Goal: Task Accomplishment & Management: Use online tool/utility

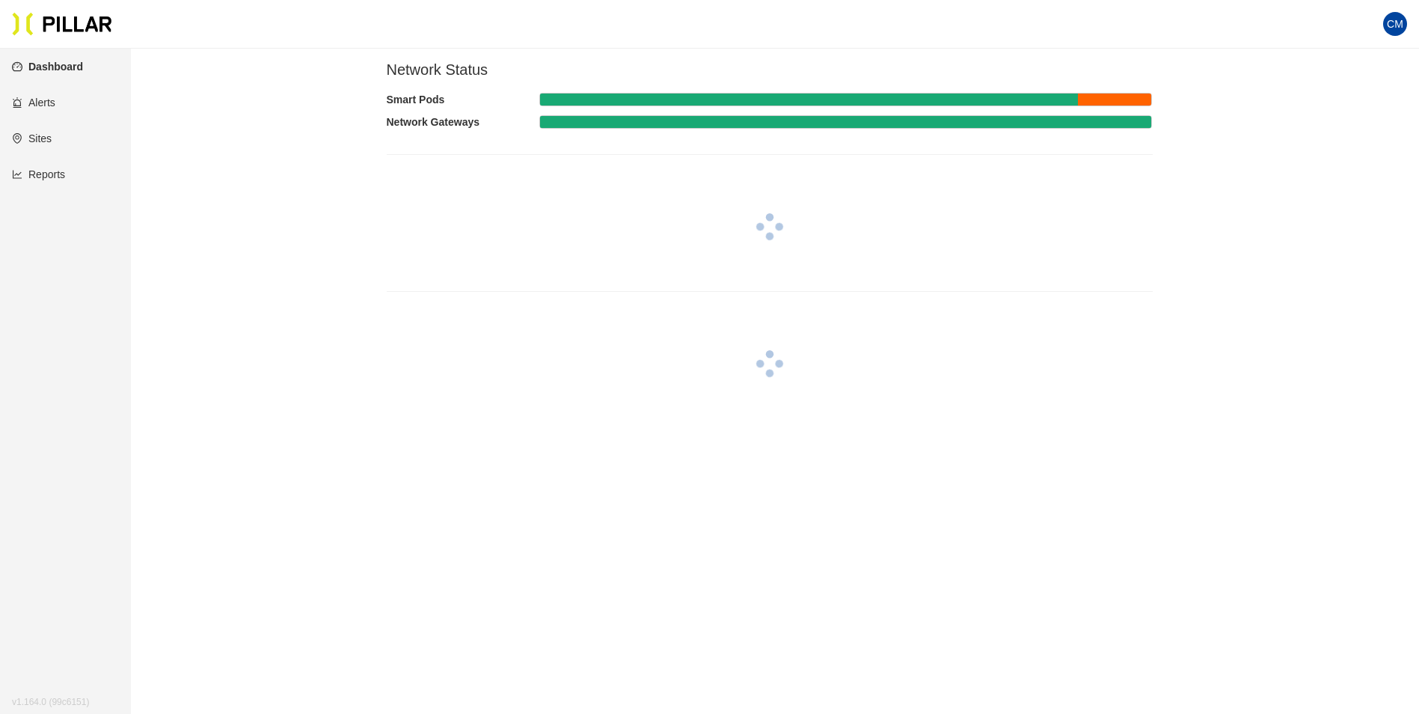
click at [56, 174] on link "Reports" at bounding box center [38, 174] width 53 height 12
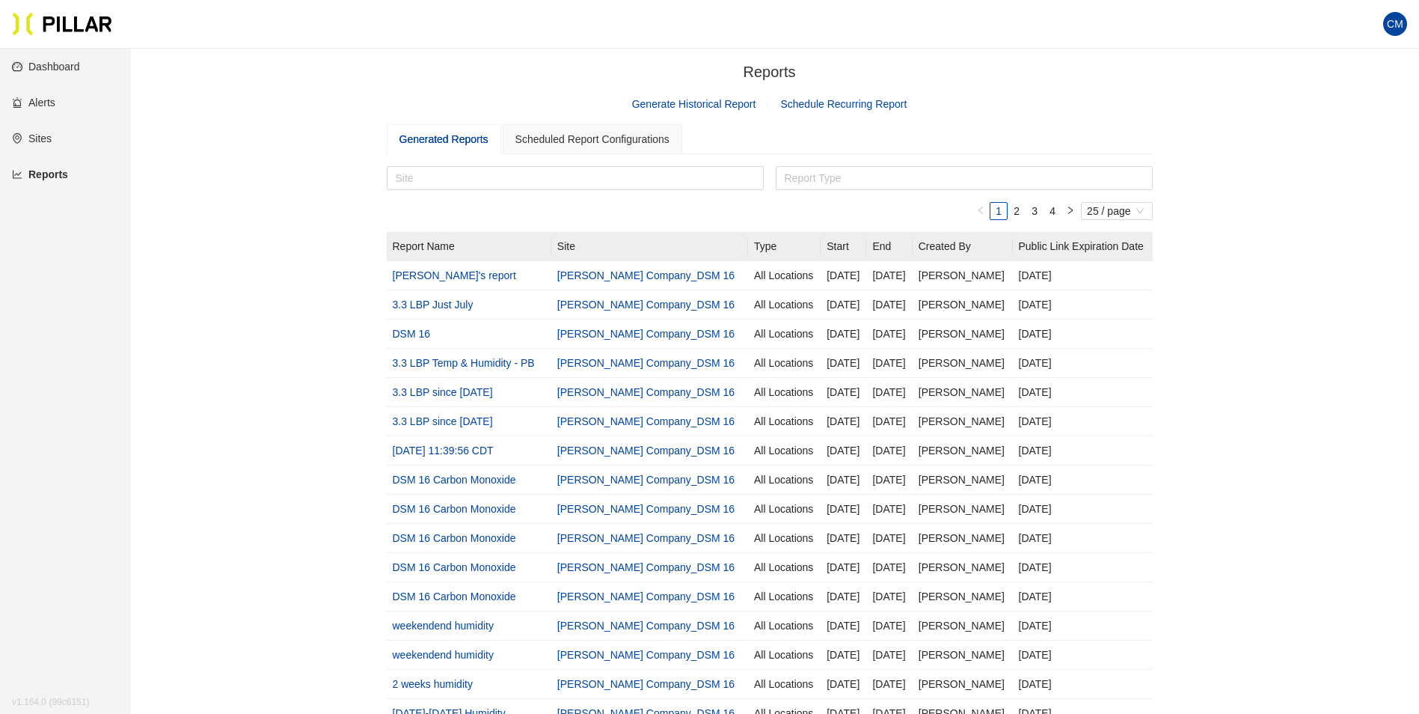
click at [718, 110] on link "Generate Historical Report" at bounding box center [694, 104] width 124 height 12
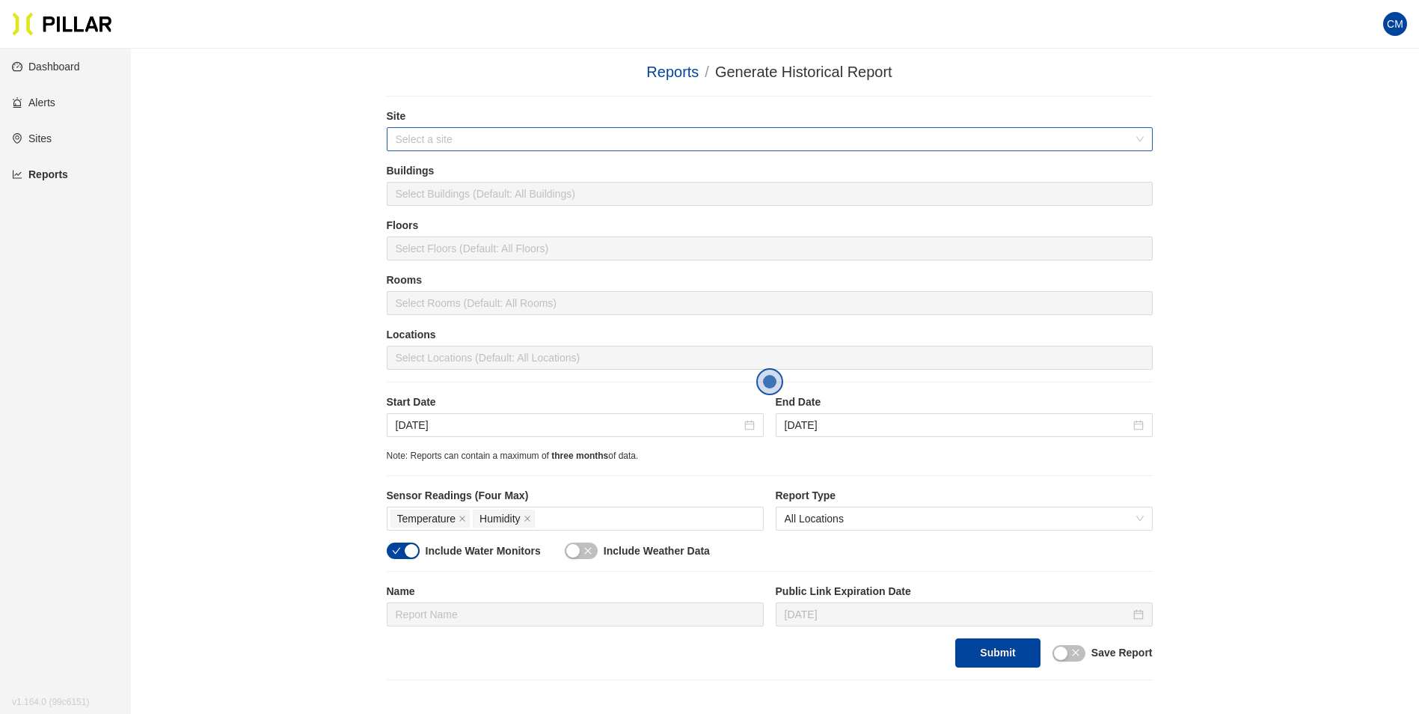
click at [482, 132] on input "search" at bounding box center [765, 139] width 738 height 22
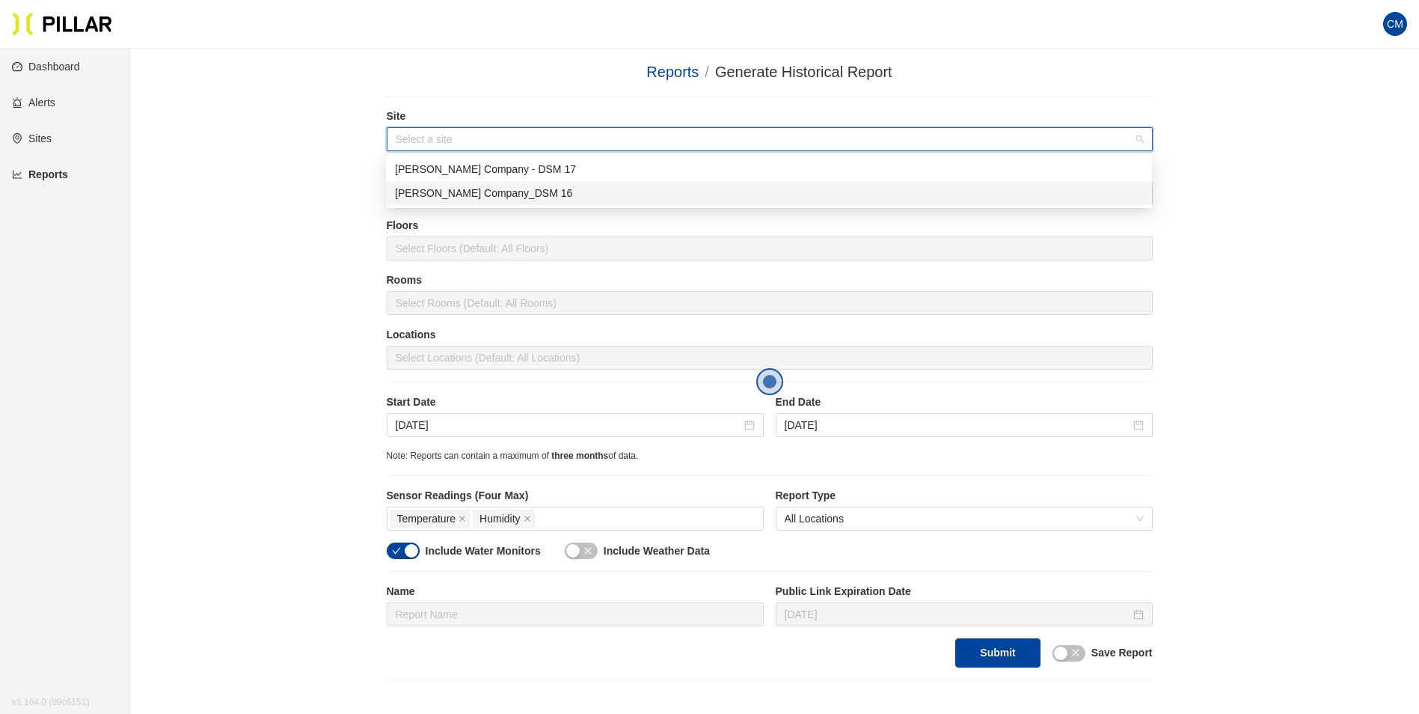
click at [480, 195] on div "[PERSON_NAME] Company_DSM 16" at bounding box center [769, 193] width 748 height 16
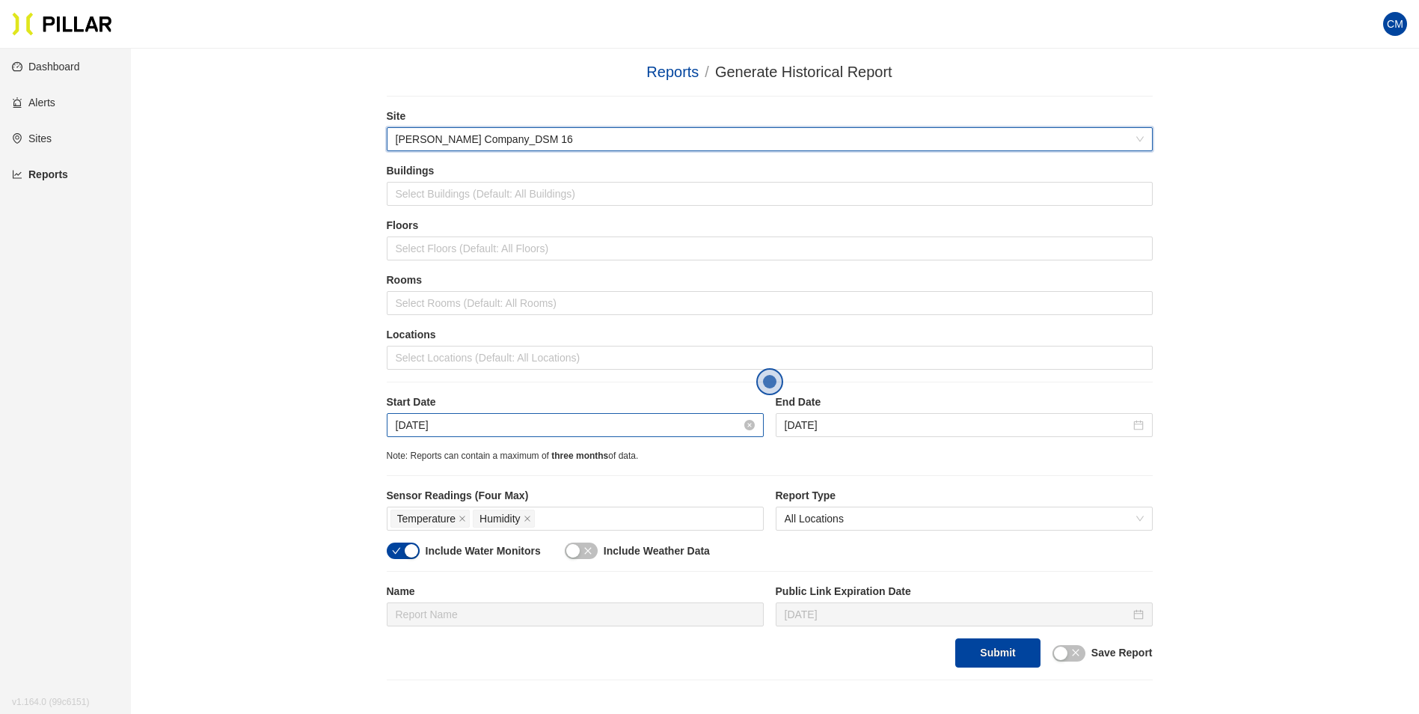
click at [423, 424] on input "[DATE]" at bounding box center [569, 425] width 346 height 16
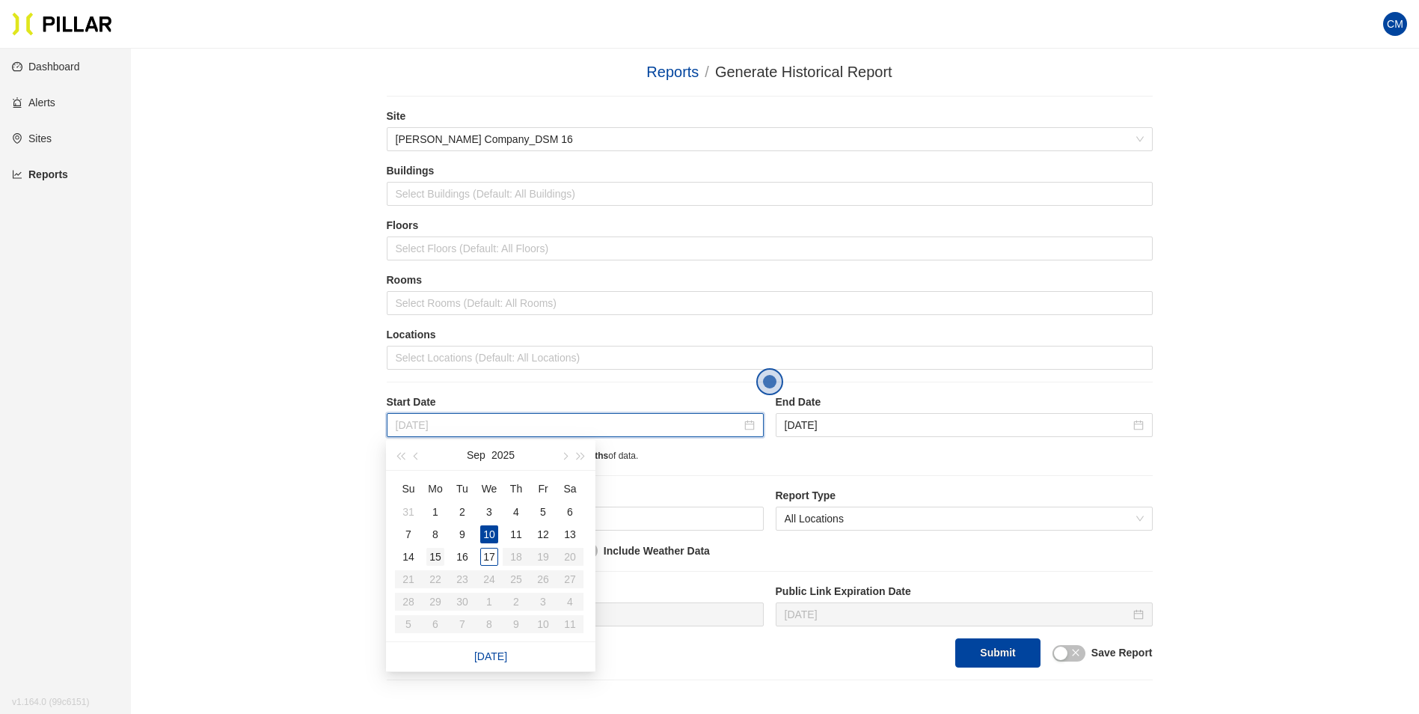
type input "[DATE]"
click at [438, 557] on div "15" at bounding box center [435, 557] width 18 height 18
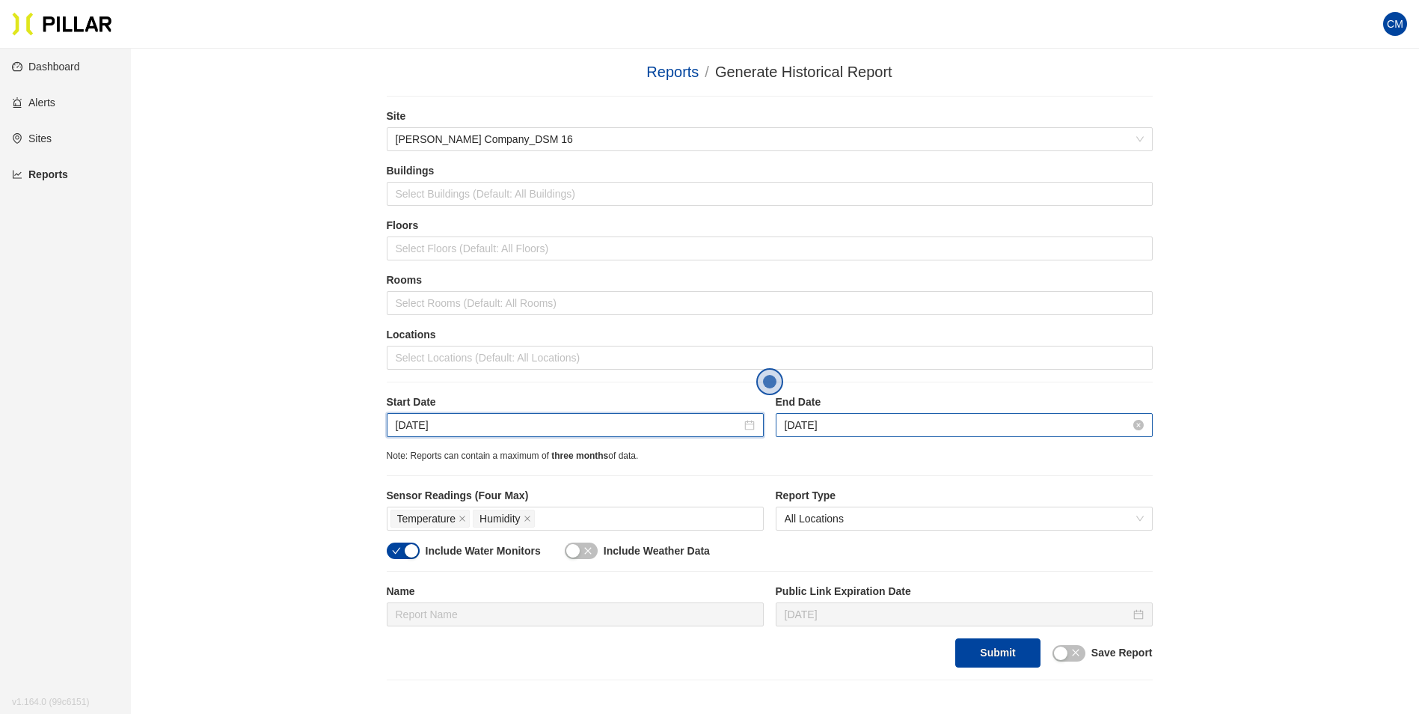
click at [829, 423] on input "[DATE]" at bounding box center [958, 425] width 346 height 16
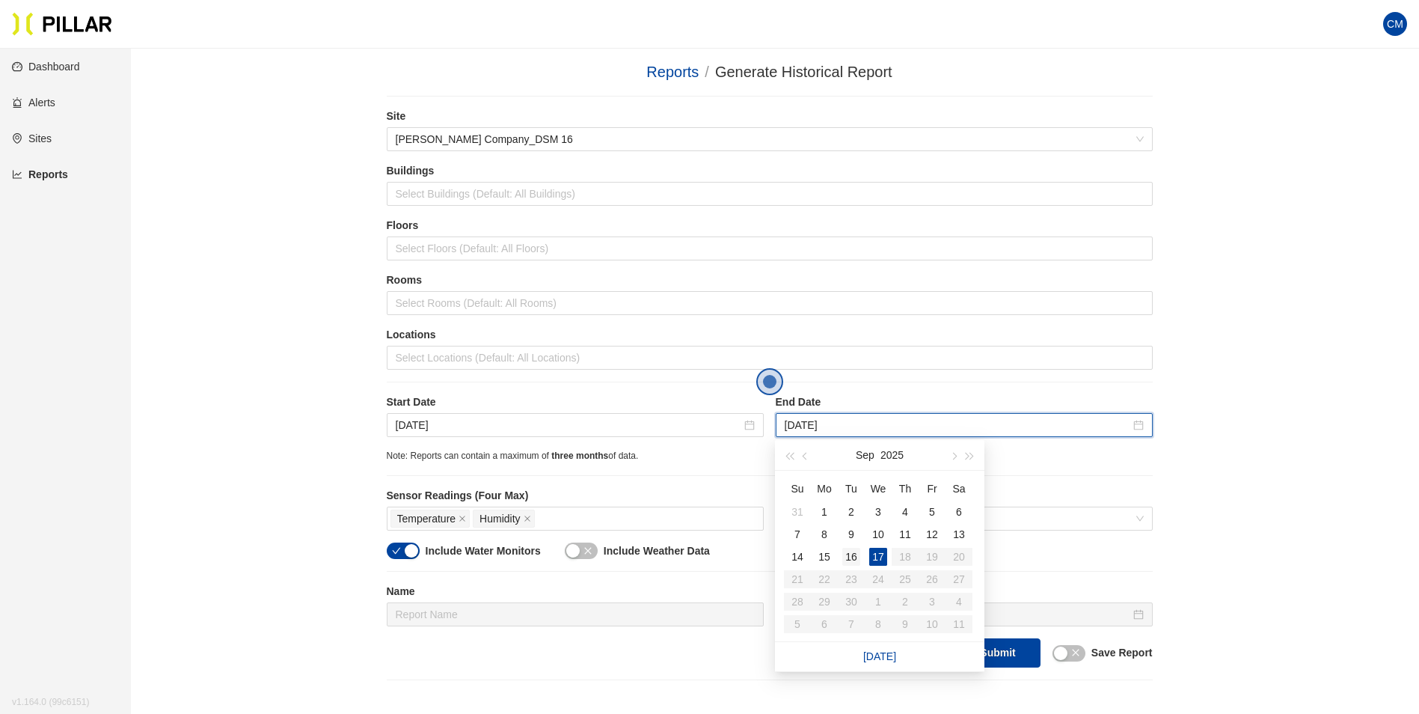
type input "[DATE]"
click at [848, 558] on div "16" at bounding box center [852, 557] width 18 height 18
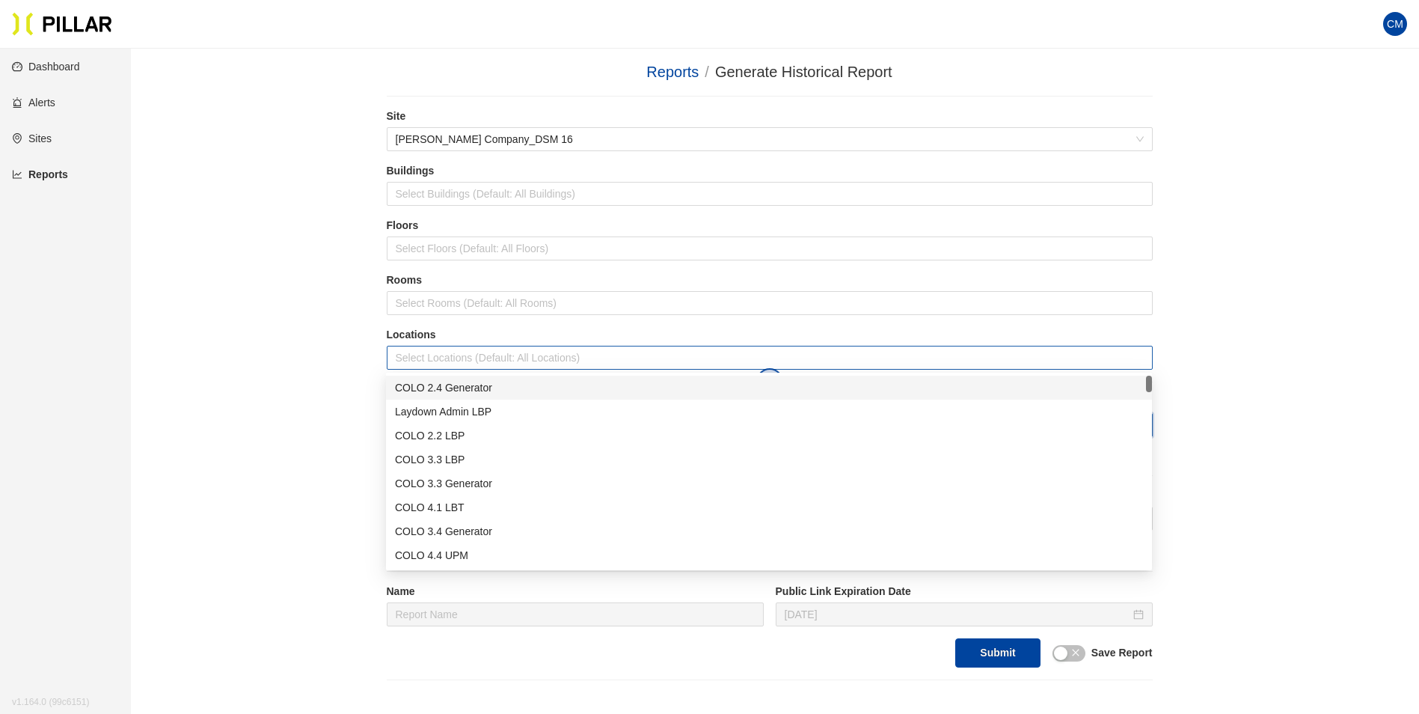
click at [495, 353] on div at bounding box center [770, 357] width 759 height 21
type input "er"
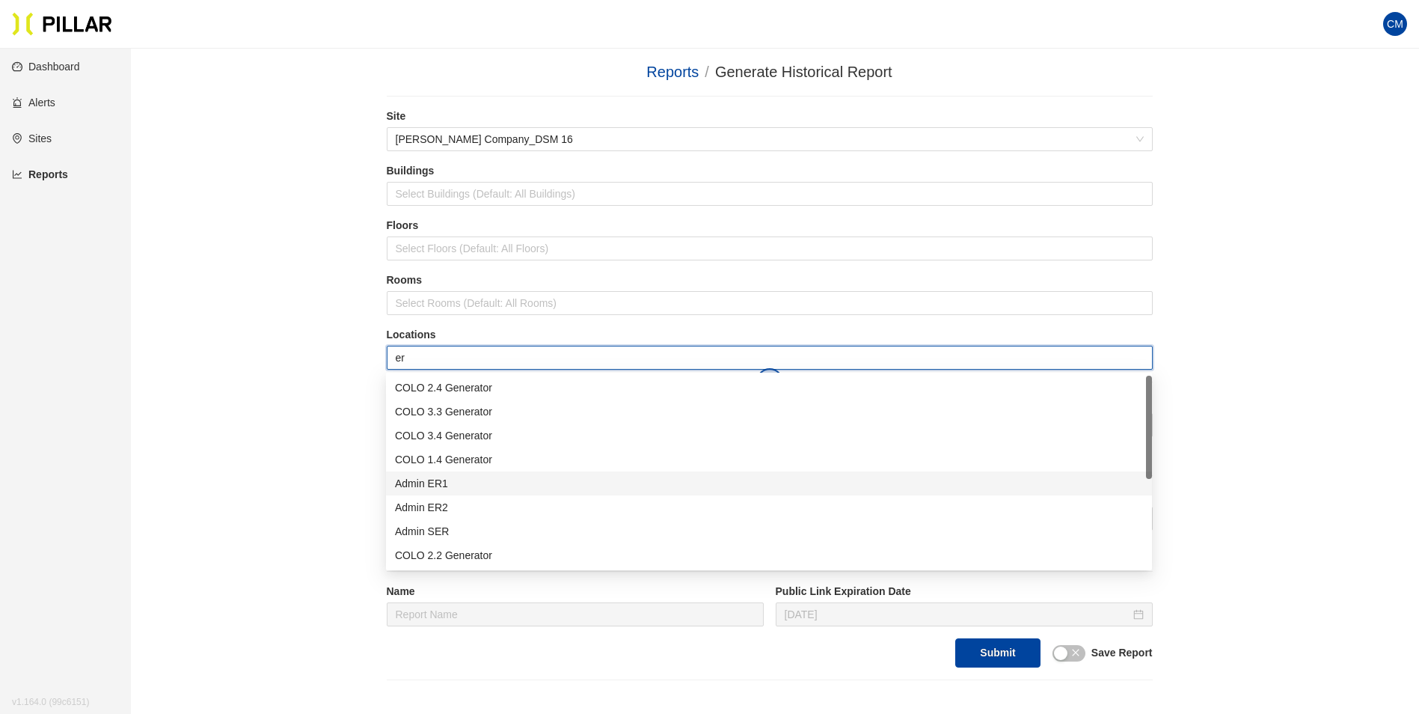
click at [445, 483] on div "Admin ER1" at bounding box center [769, 483] width 748 height 16
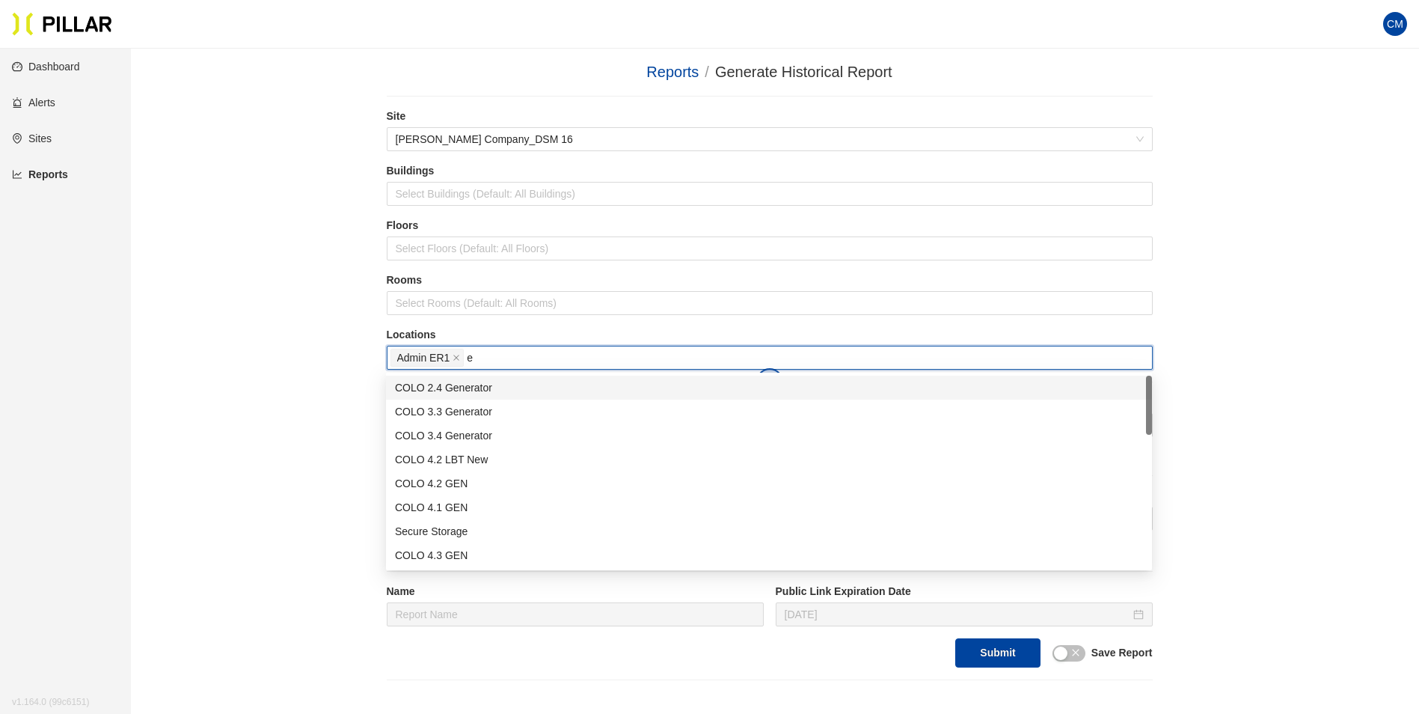
type input "er"
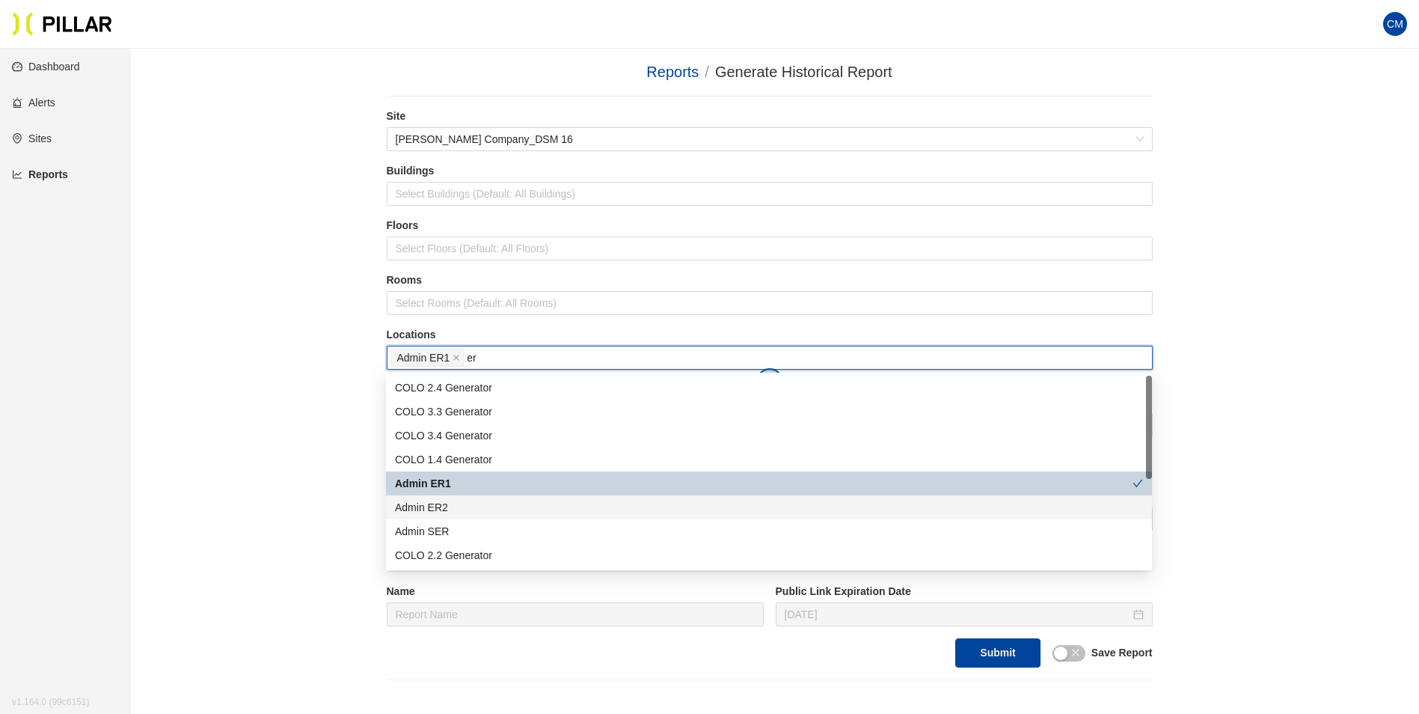
click at [452, 507] on div "Admin ER2" at bounding box center [769, 507] width 748 height 16
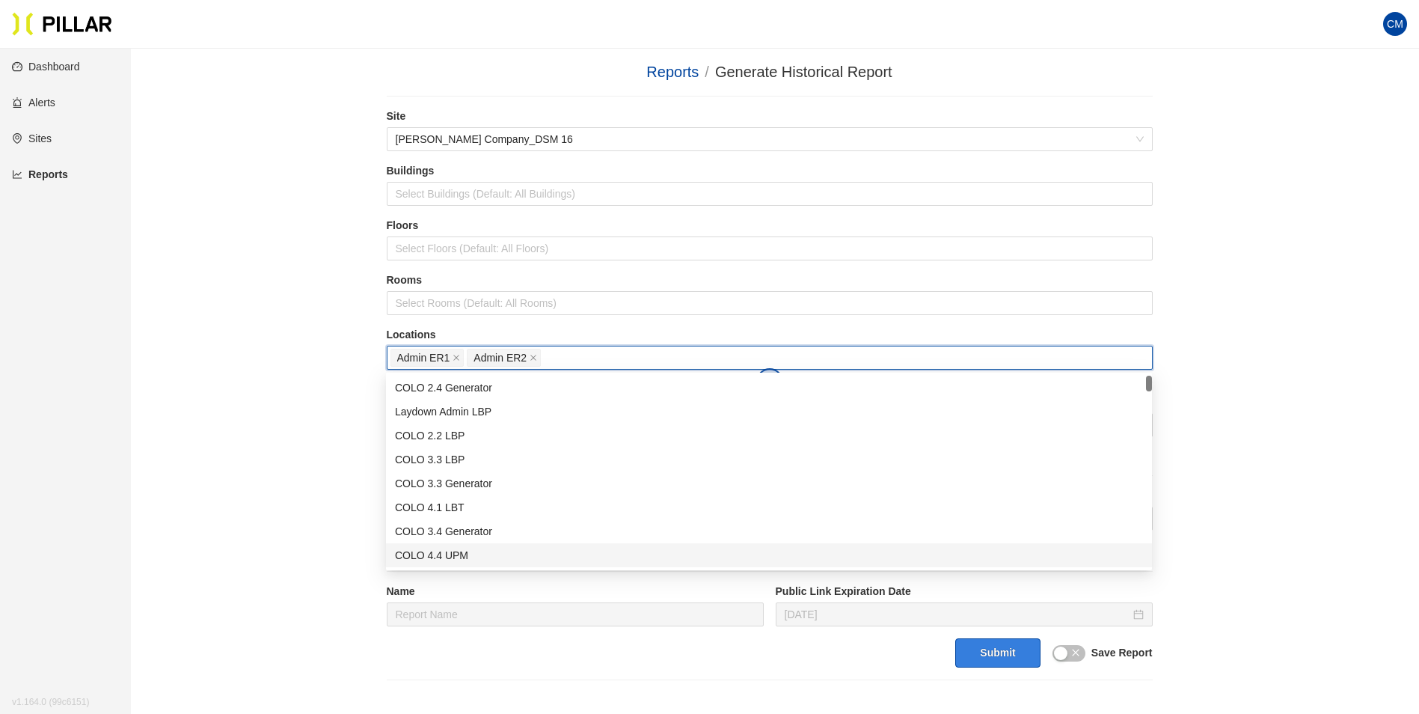
click at [1012, 662] on button "Submit" at bounding box center [998, 652] width 85 height 29
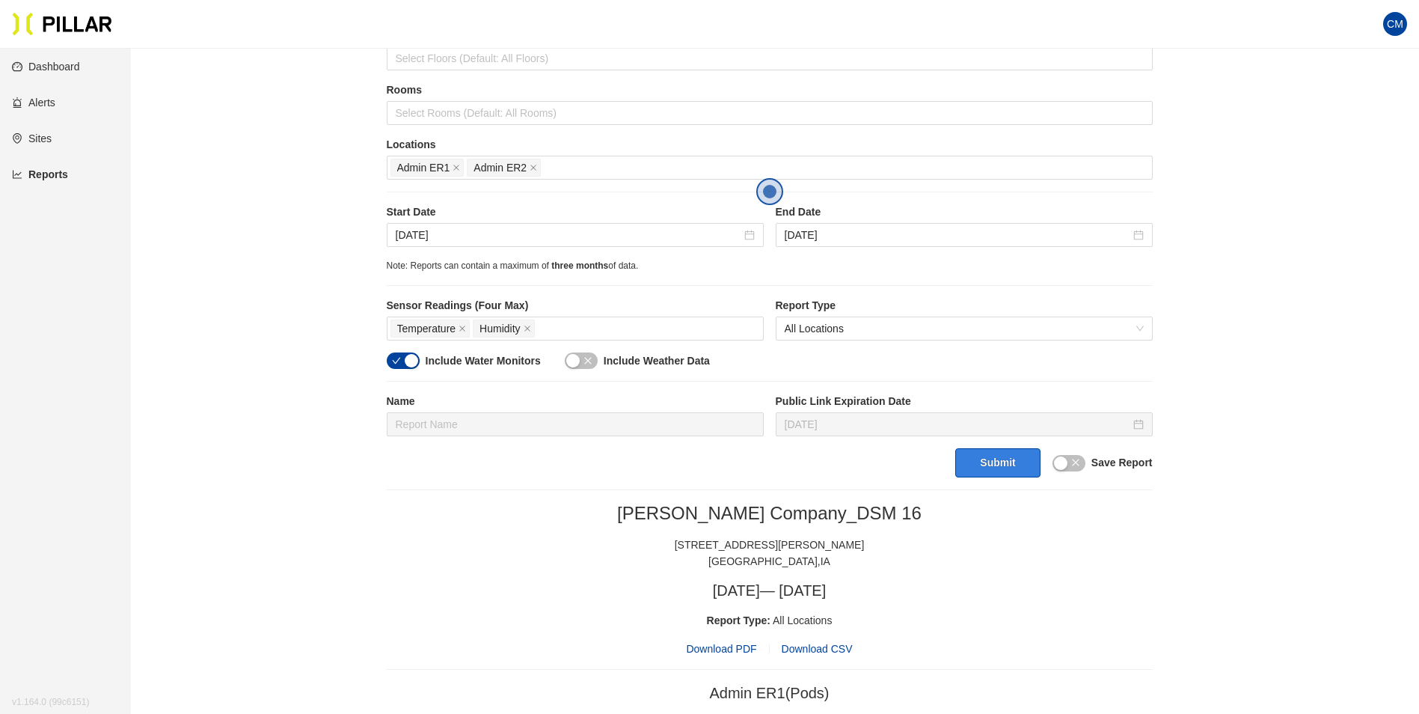
scroll to position [224, 0]
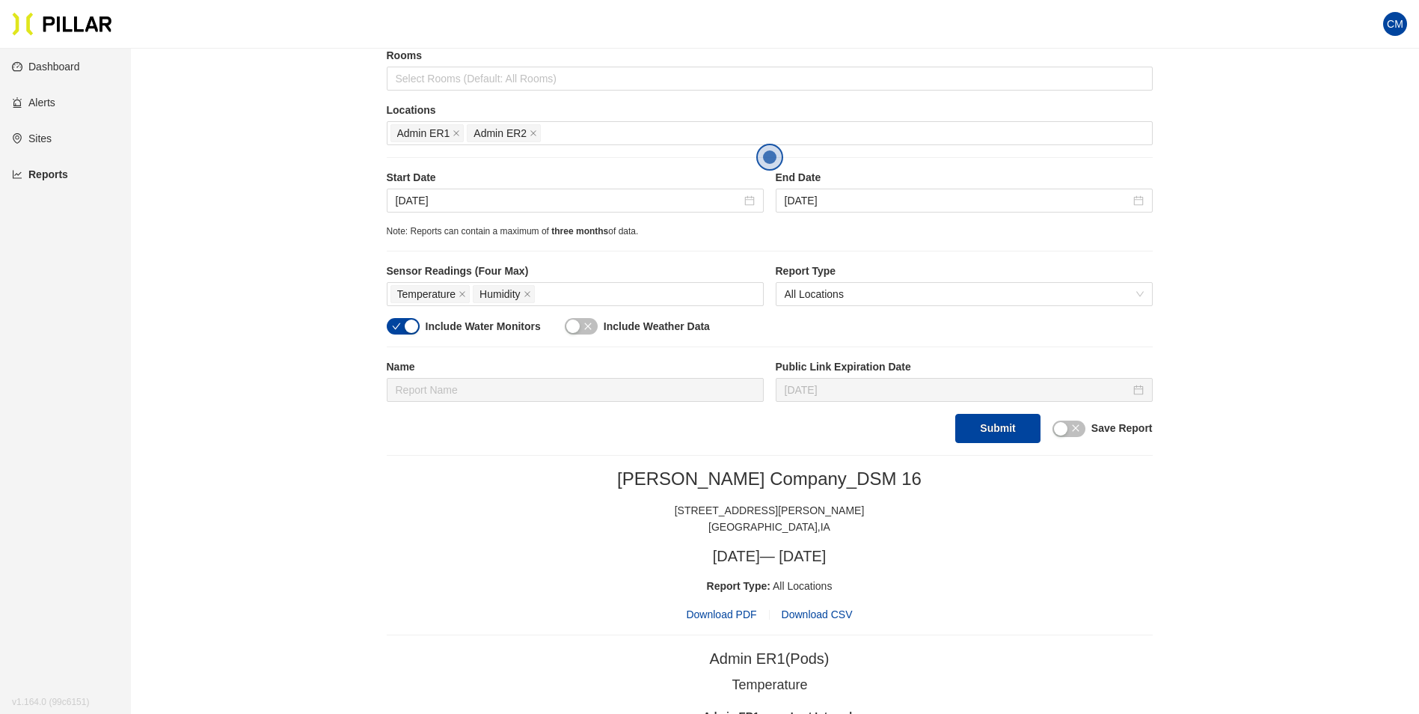
click at [727, 613] on span "Download PDF" at bounding box center [721, 614] width 70 height 16
click at [448, 132] on span "Admin ER1" at bounding box center [423, 133] width 53 height 16
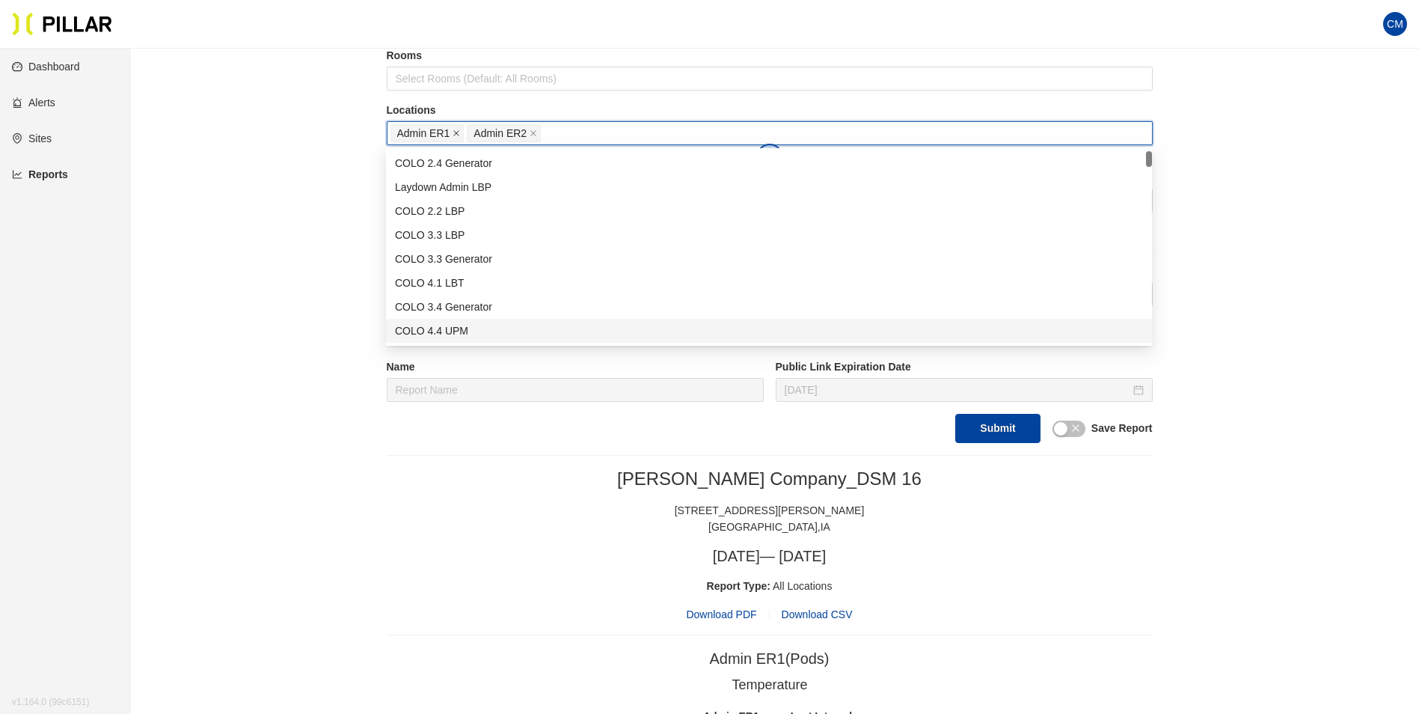
click at [456, 132] on icon "close" at bounding box center [456, 132] width 7 height 7
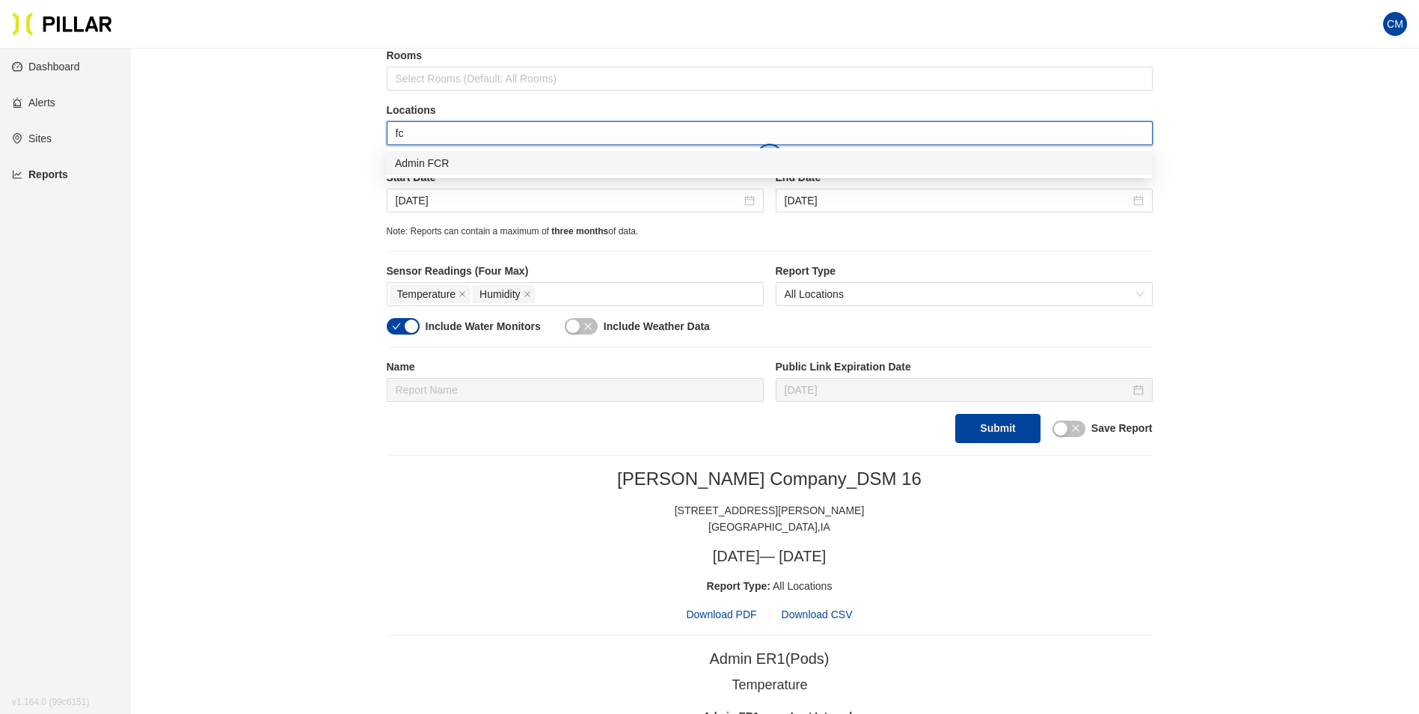
type input "fcr"
click at [449, 168] on div "Admin FCR" at bounding box center [769, 163] width 748 height 16
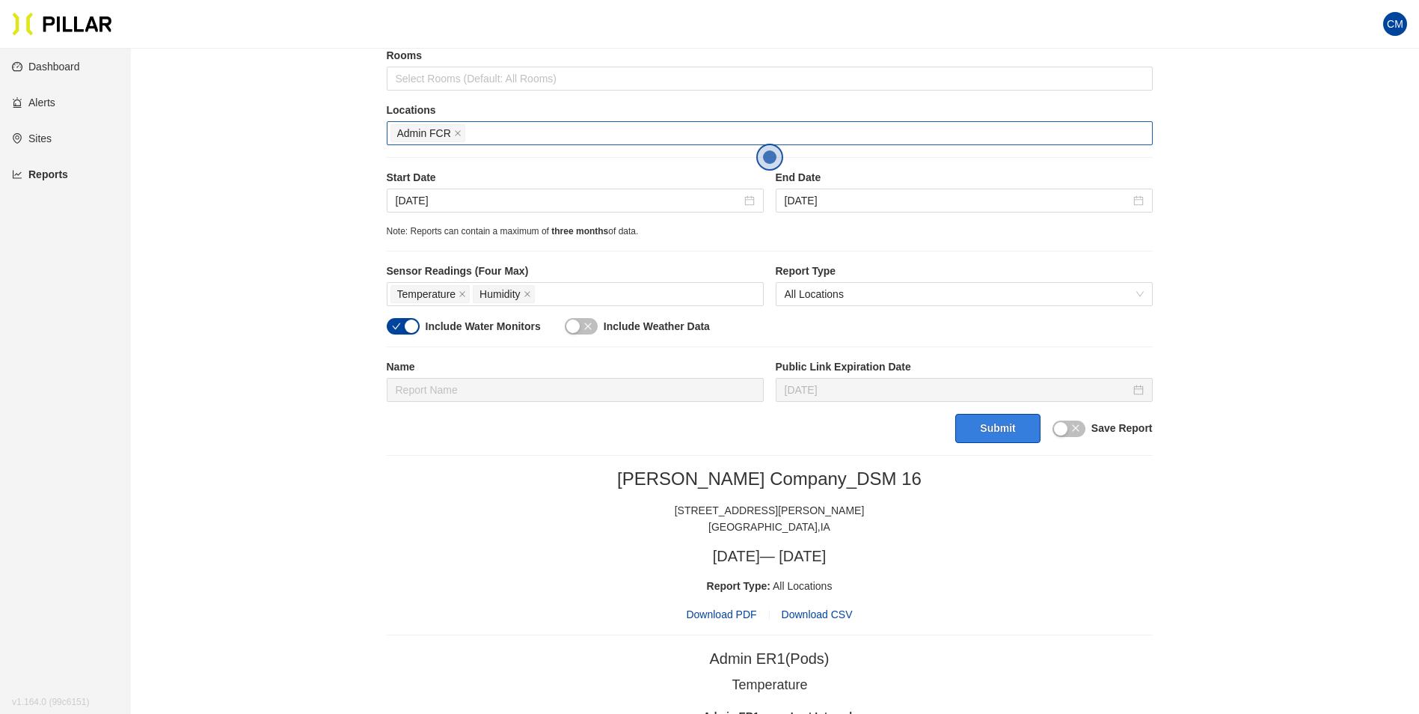
click at [961, 419] on button "Submit" at bounding box center [998, 428] width 85 height 29
click at [743, 611] on span "Download PDF" at bounding box center [721, 614] width 70 height 16
click at [456, 135] on icon "close" at bounding box center [458, 134] width 6 height 6
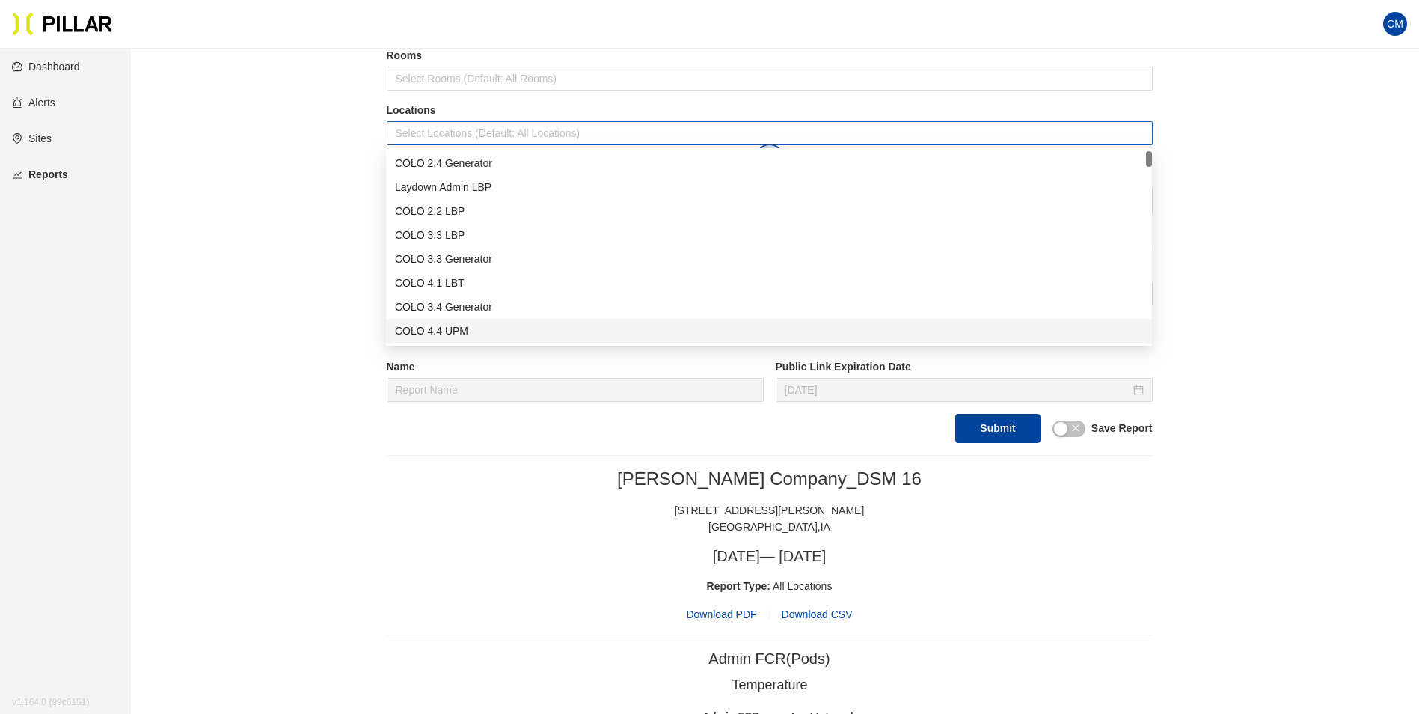
click at [458, 135] on div at bounding box center [770, 133] width 759 height 21
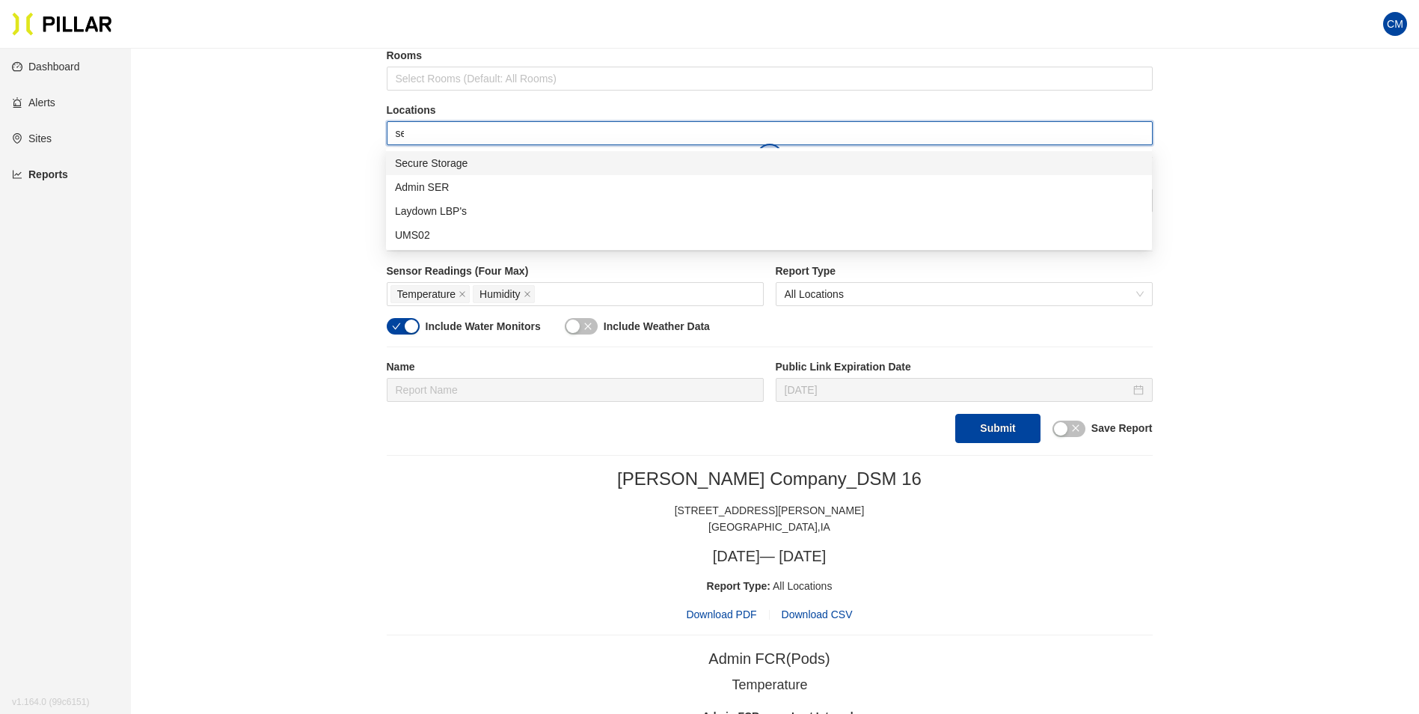
type input "sec"
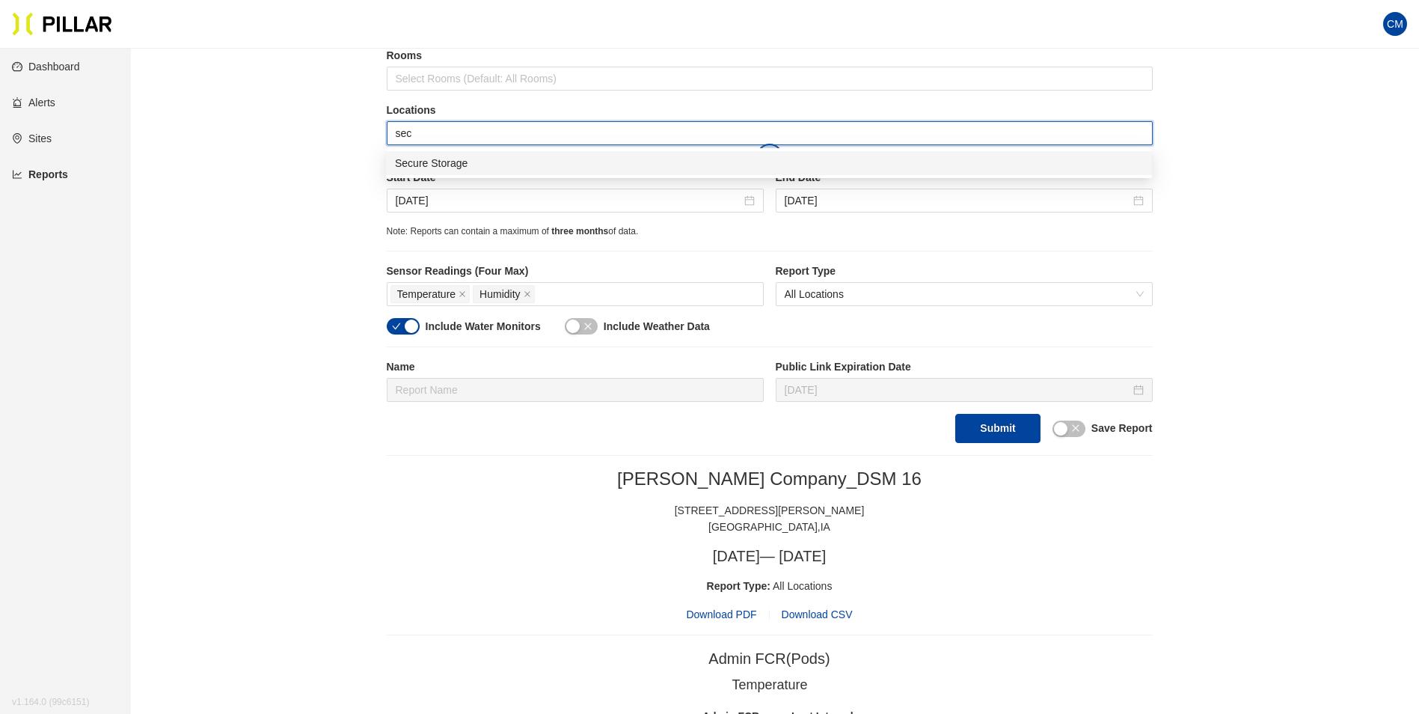
click at [457, 170] on div "Secure Storage" at bounding box center [769, 163] width 748 height 16
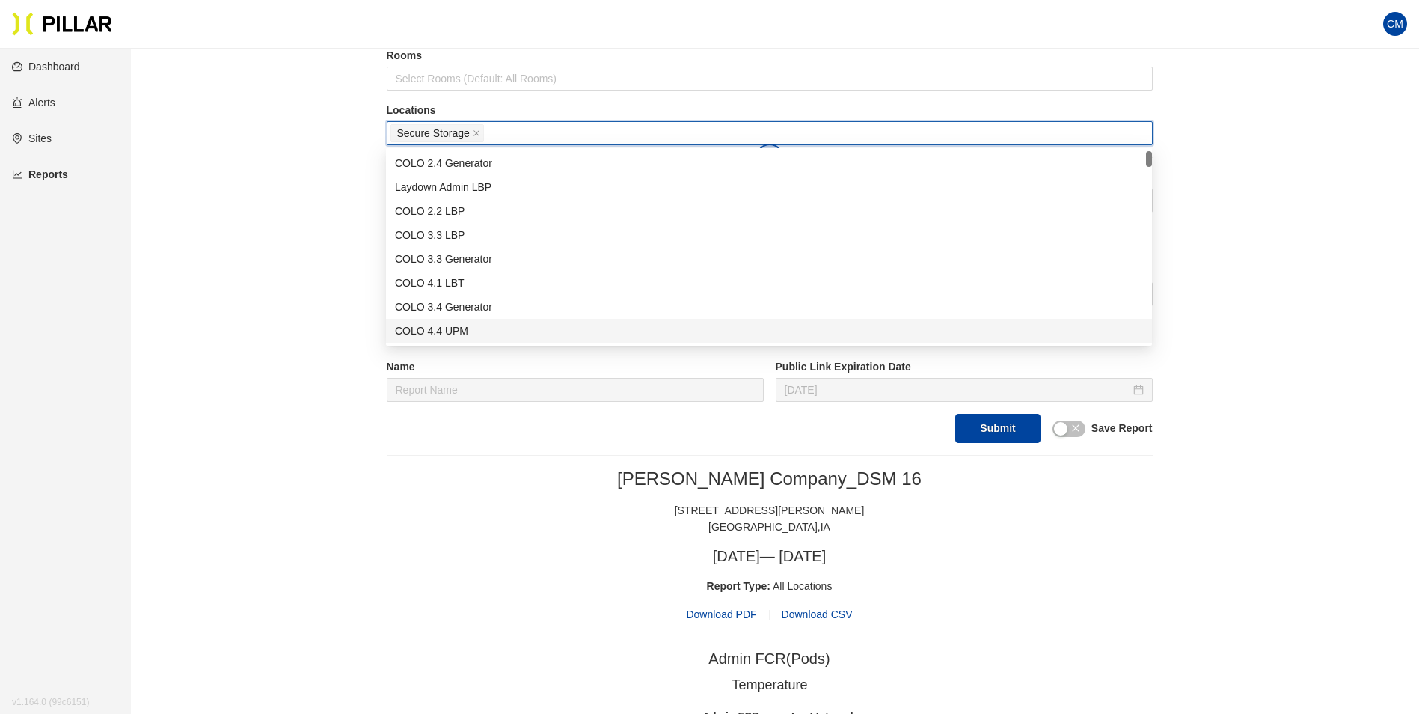
click at [967, 513] on div "[STREET_ADDRESS][PERSON_NAME]" at bounding box center [770, 510] width 766 height 16
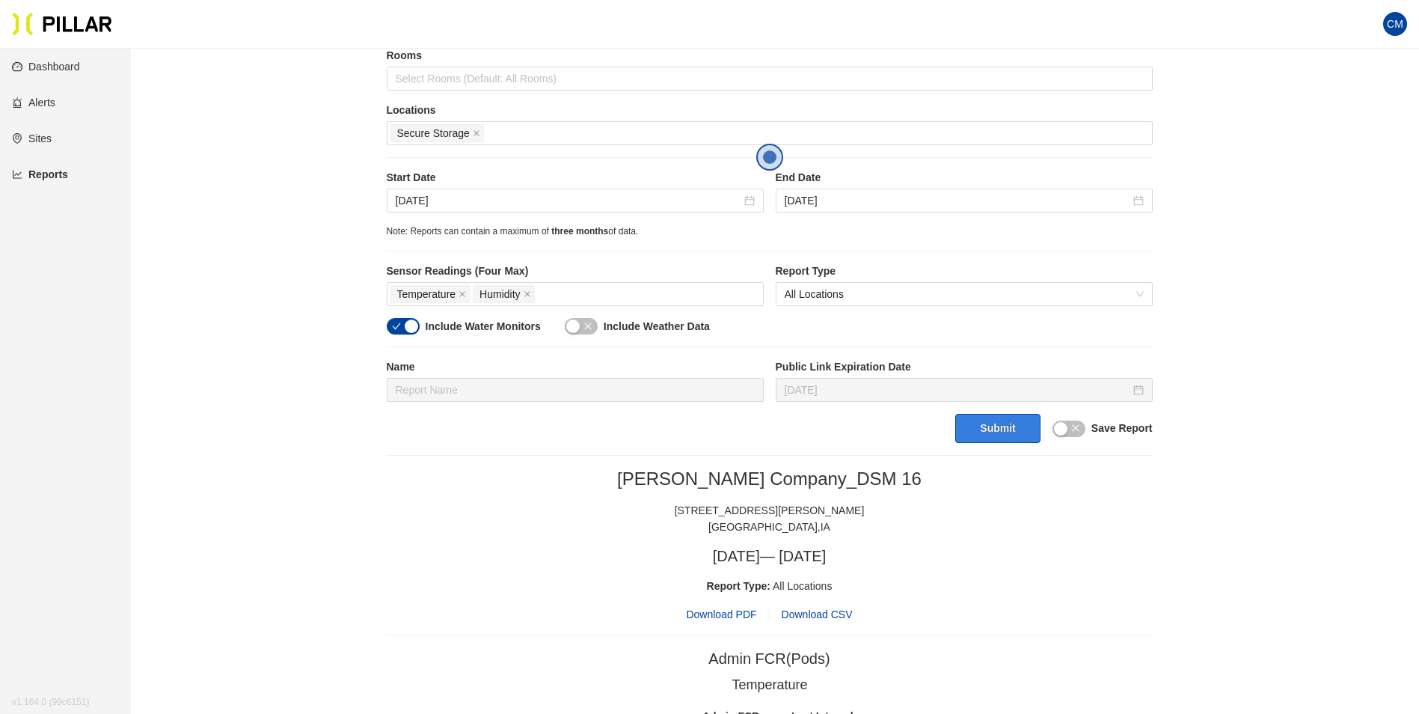
click at [973, 441] on button "Submit" at bounding box center [998, 428] width 85 height 29
click at [728, 614] on span "Download PDF" at bounding box center [721, 614] width 70 height 16
click at [474, 132] on icon "close" at bounding box center [476, 132] width 7 height 7
click at [474, 132] on div at bounding box center [770, 133] width 759 height 21
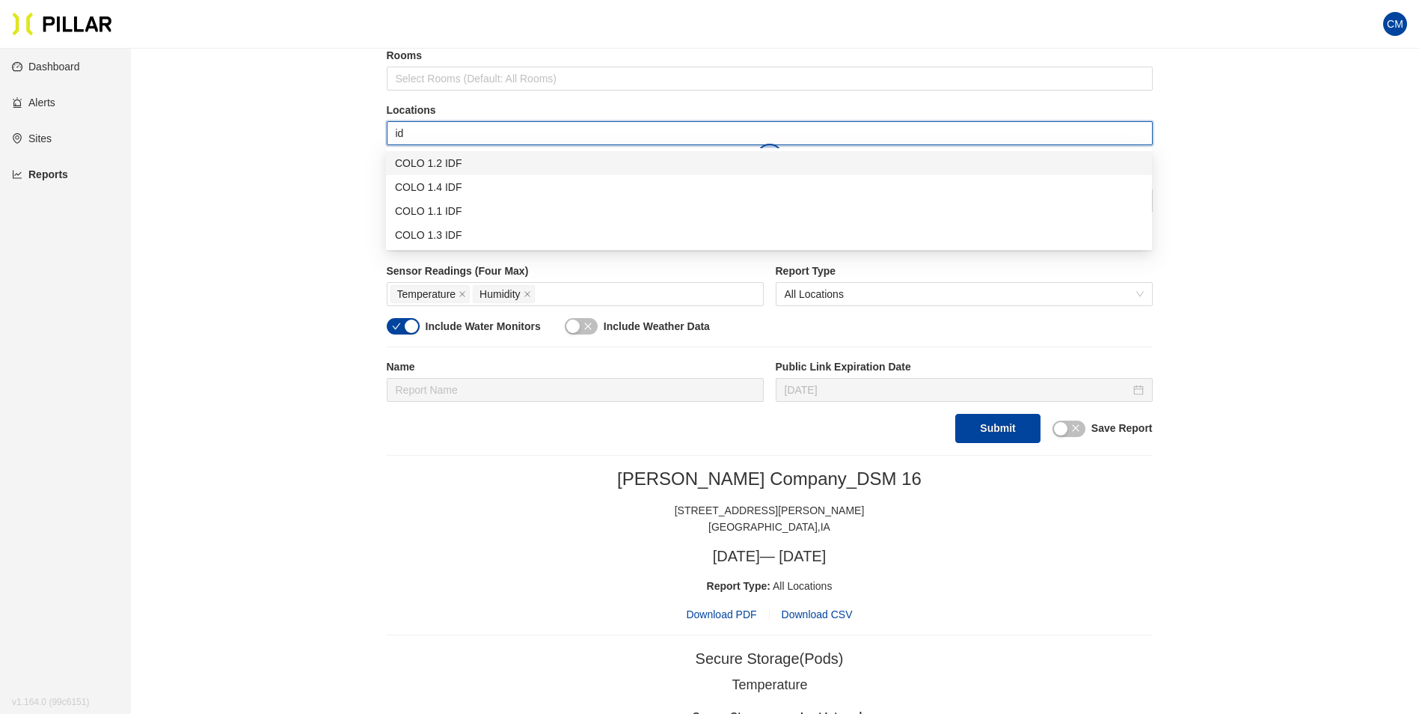
type input "idf"
click at [438, 210] on div "COLO 1.1 IDF" at bounding box center [769, 211] width 748 height 16
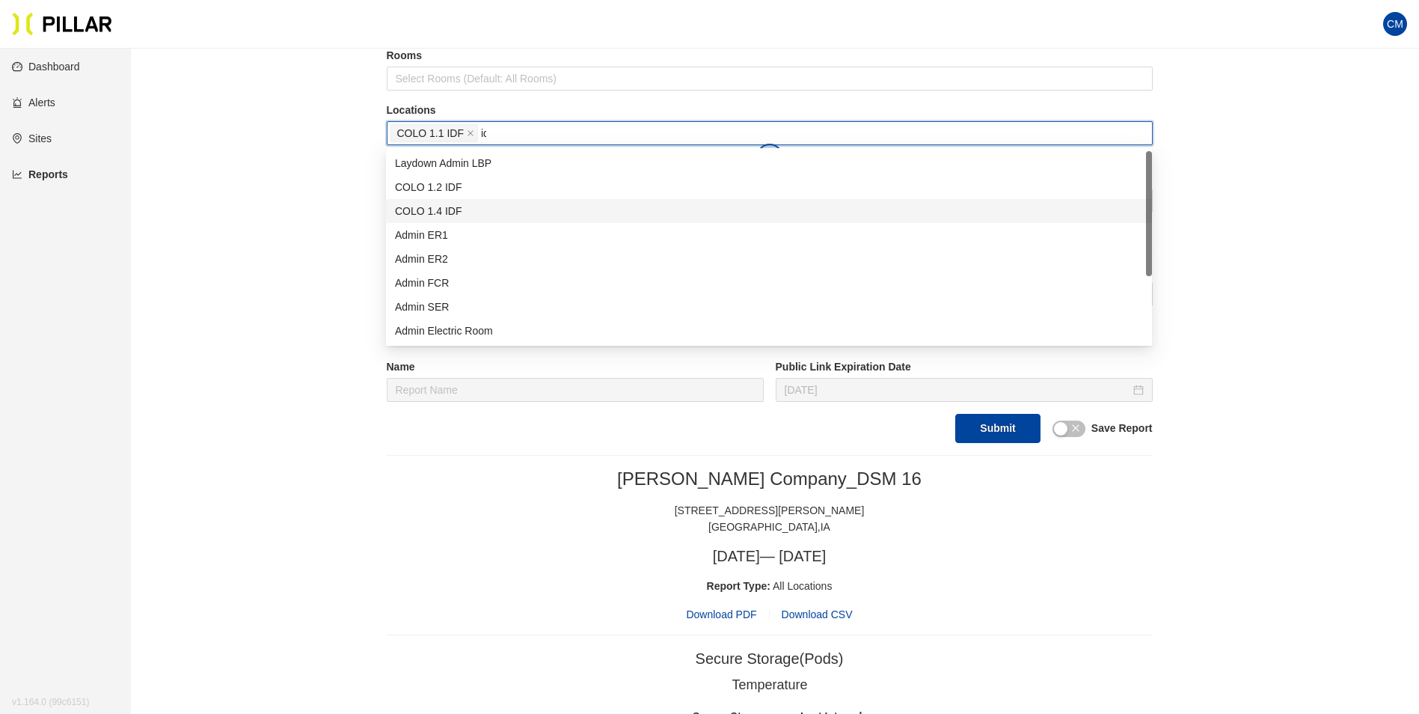
type input "idf"
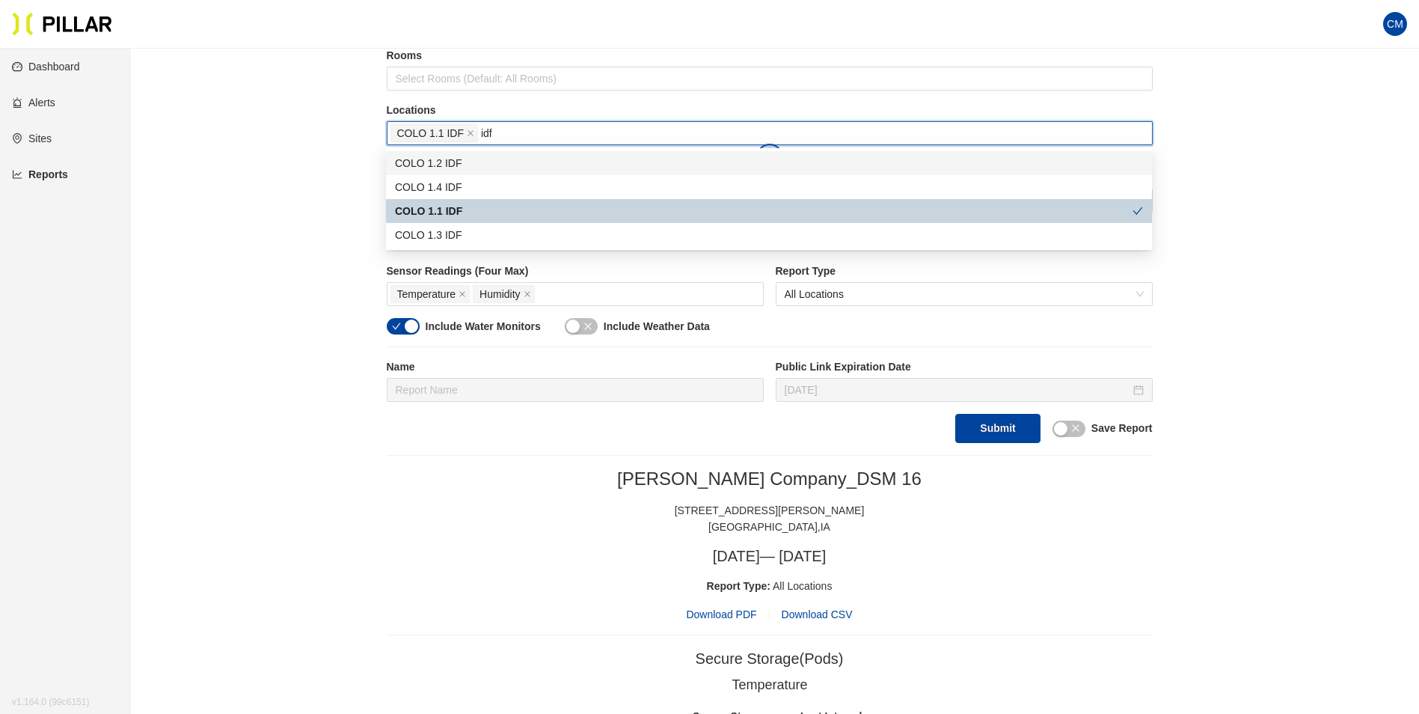
click at [475, 169] on div "COLO 1.2 IDF" at bounding box center [769, 163] width 748 height 16
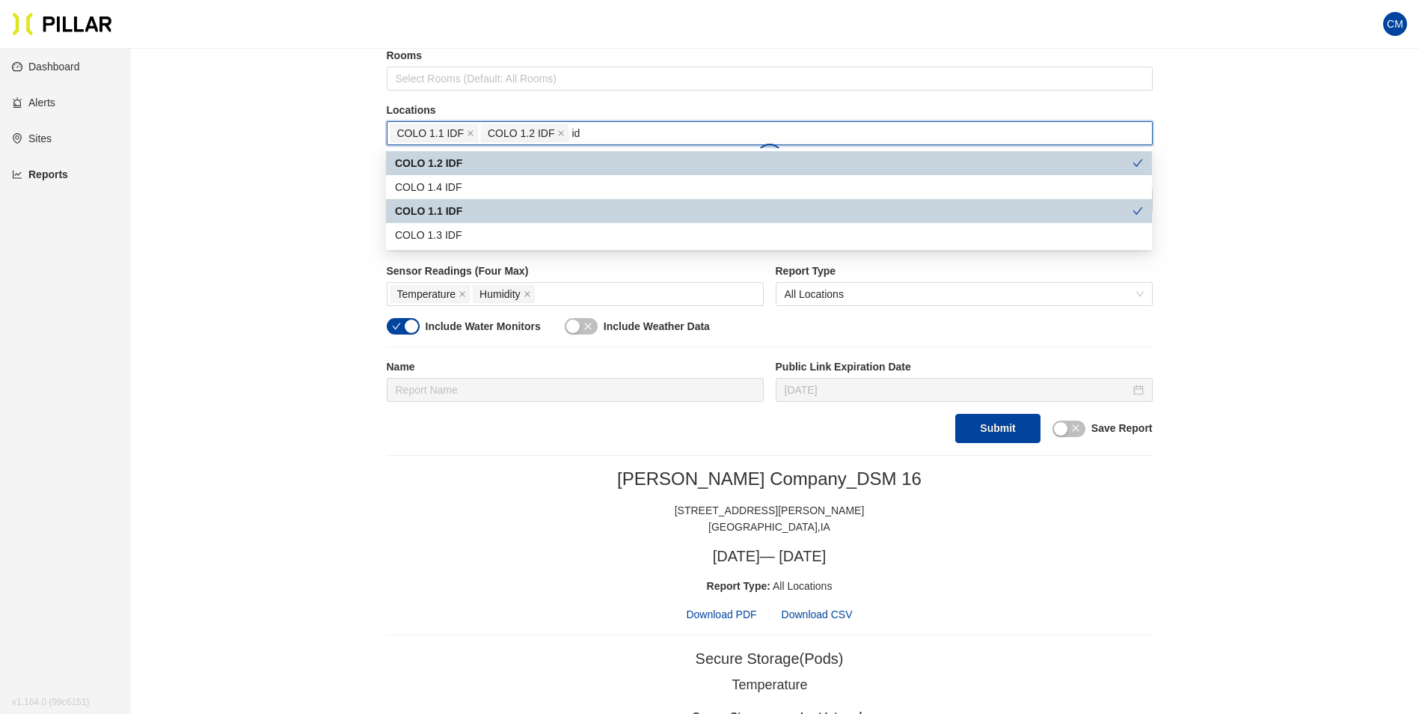
type input "idf"
click at [471, 227] on div "COLO 1.3 IDF" at bounding box center [769, 235] width 748 height 16
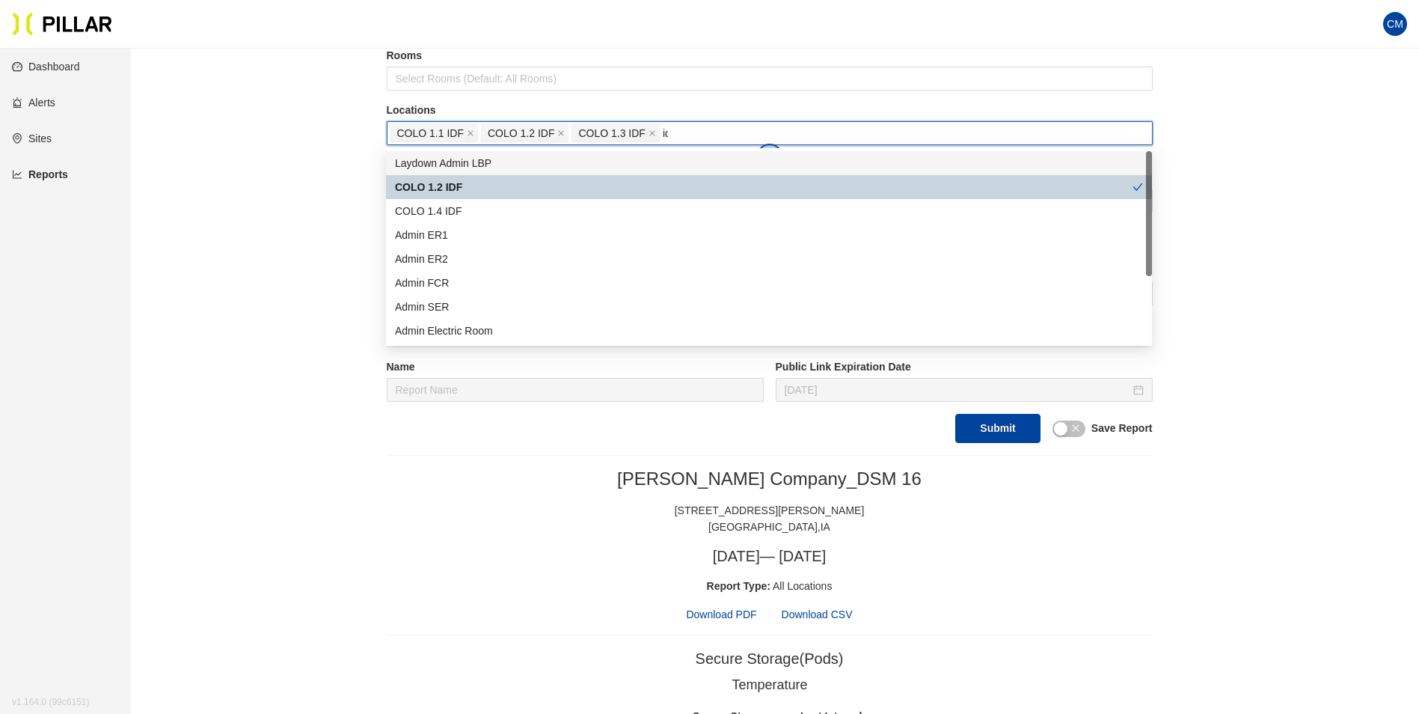
type input "idf"
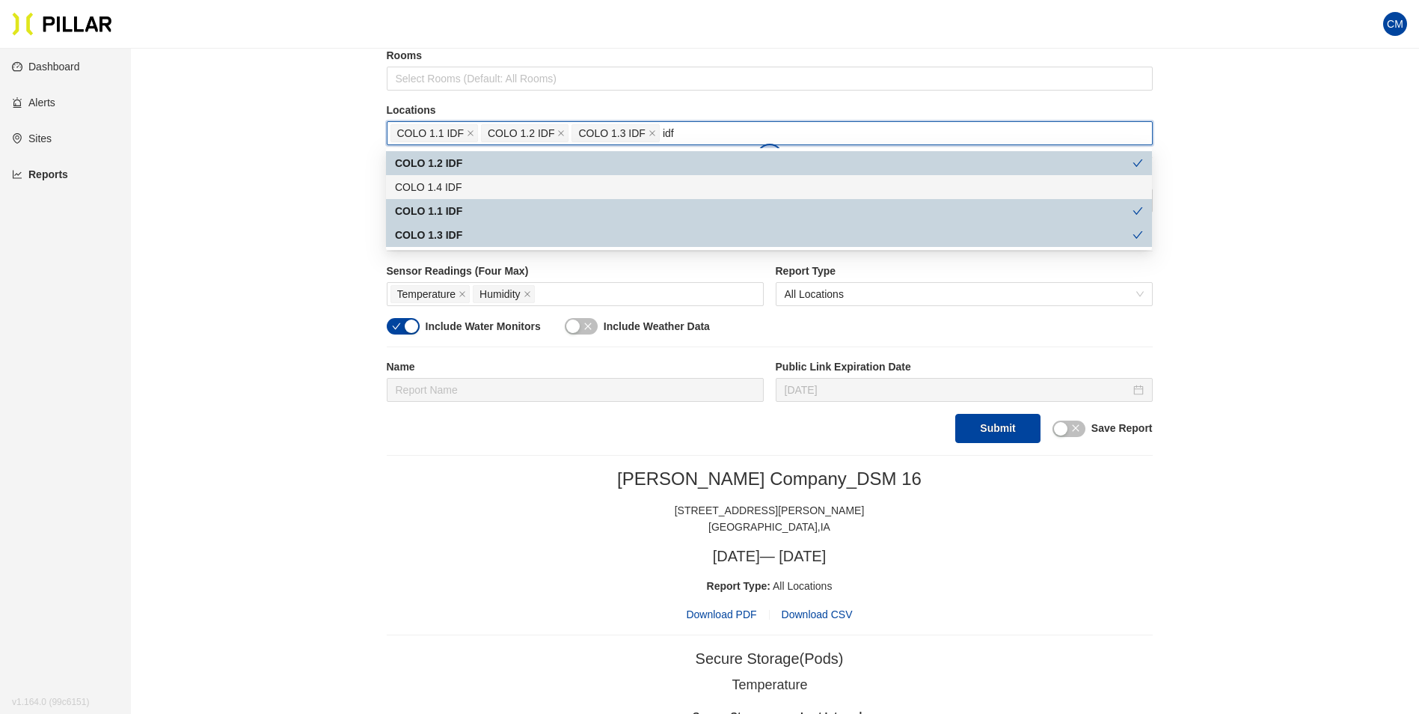
click at [468, 188] on div "COLO 1.4 IDF" at bounding box center [769, 187] width 748 height 16
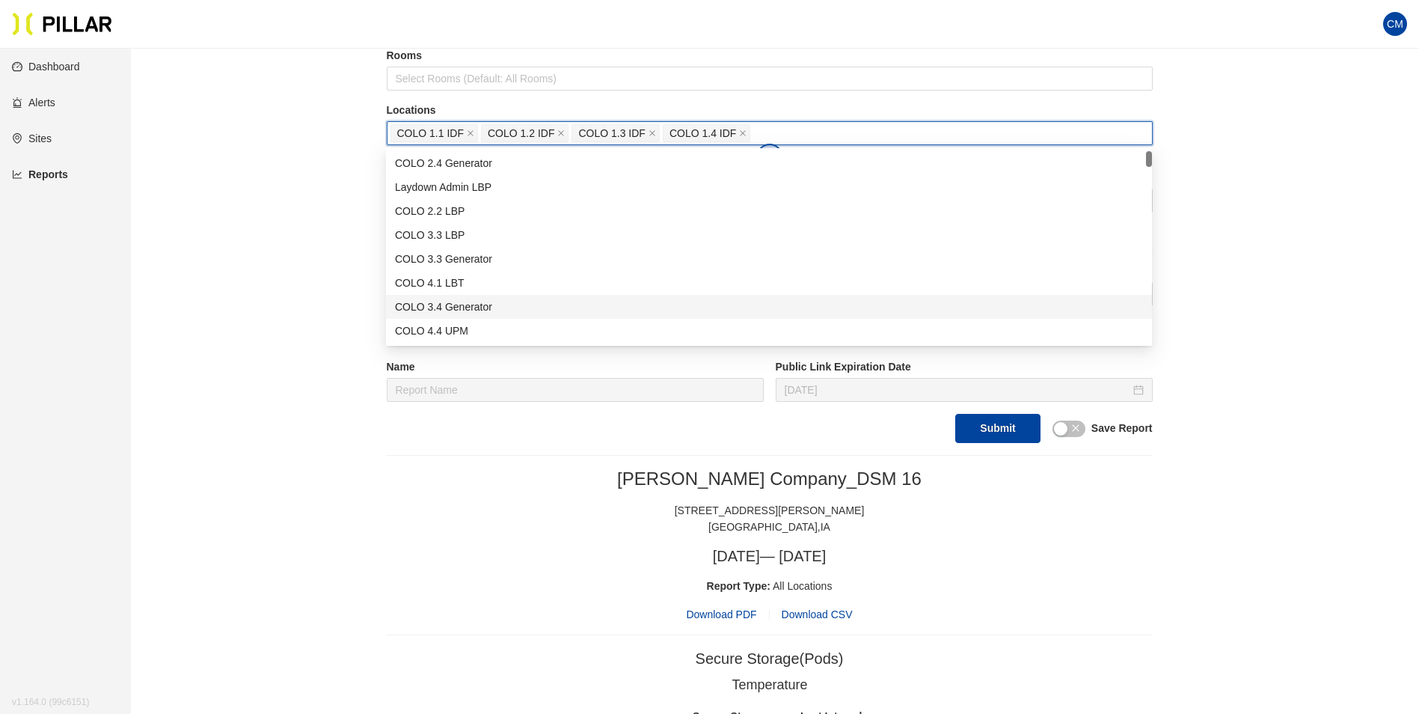
click at [1334, 352] on div "Reports / Generate Historical Report / Site [PERSON_NAME] Company_DSM 16 Buildi…" at bounding box center [770, 583] width 1204 height 1494
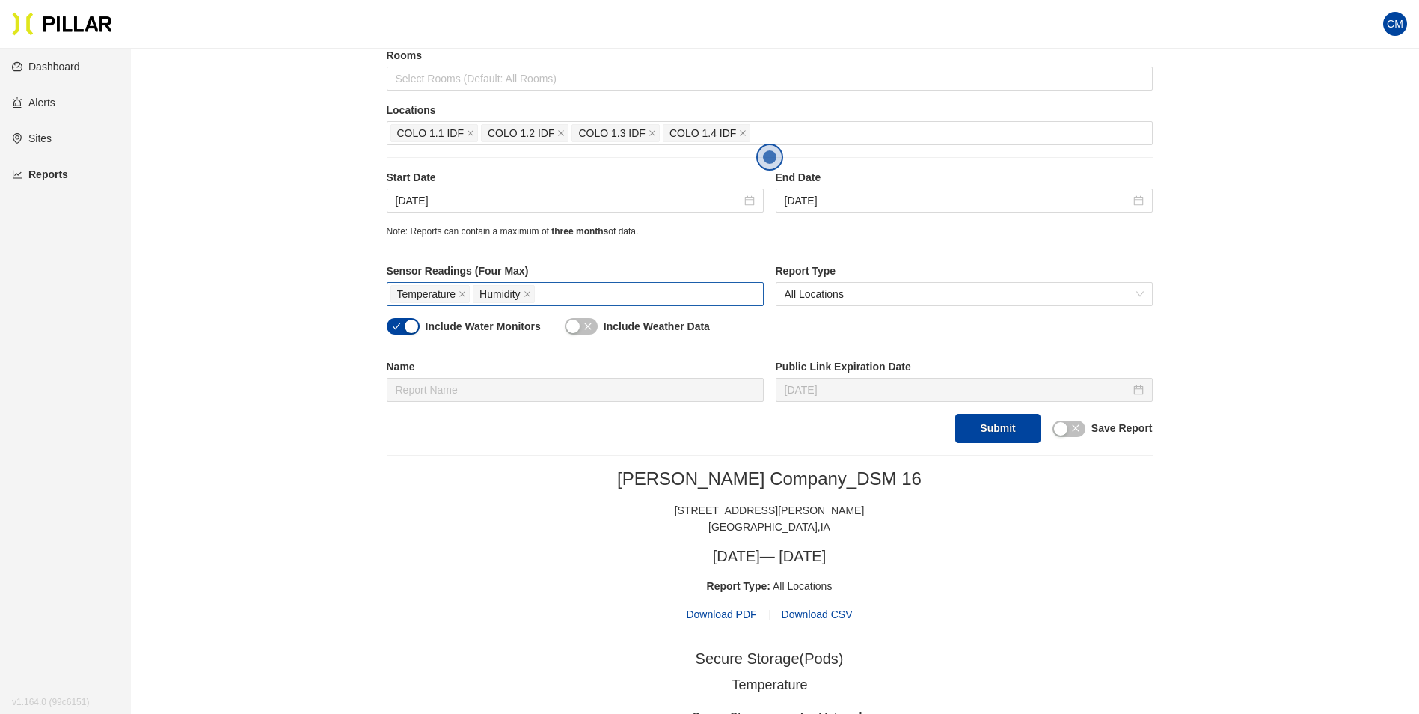
click at [571, 285] on div "Temperature Humidity" at bounding box center [576, 294] width 370 height 21
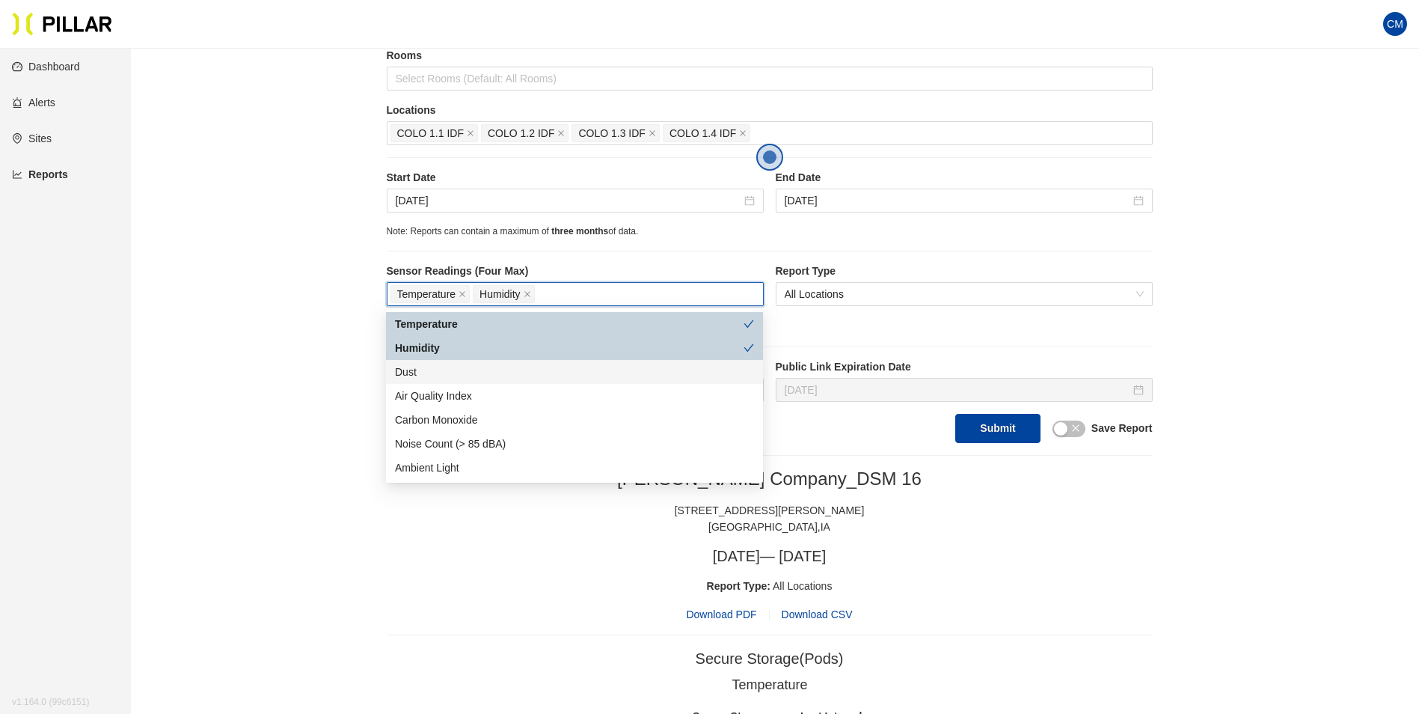
click at [480, 377] on div "Dust" at bounding box center [574, 372] width 359 height 16
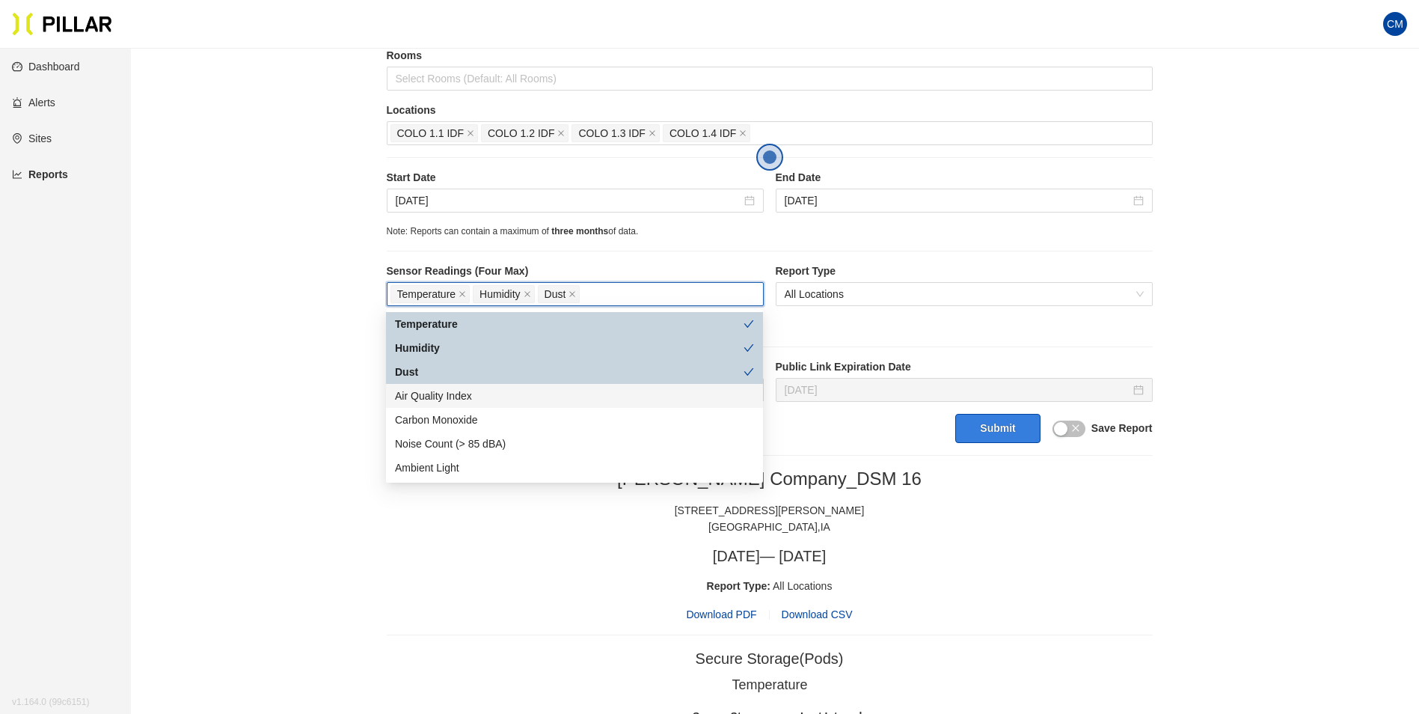
click at [995, 424] on button "Submit" at bounding box center [998, 428] width 85 height 29
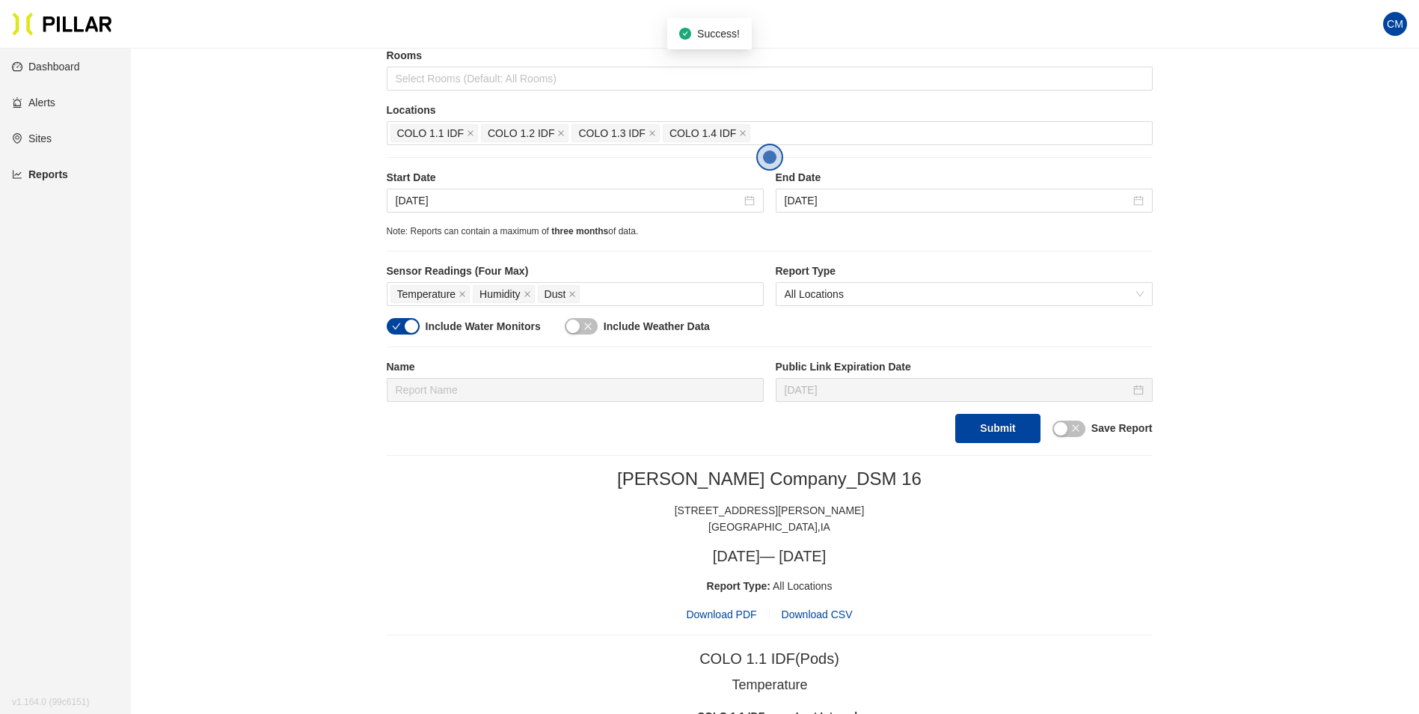
click at [709, 608] on span "Download PDF" at bounding box center [721, 614] width 70 height 16
click at [467, 133] on icon "close" at bounding box center [470, 132] width 7 height 7
click at [557, 133] on icon "close" at bounding box center [560, 132] width 7 height 7
click at [467, 133] on icon "close" at bounding box center [470, 132] width 7 height 7
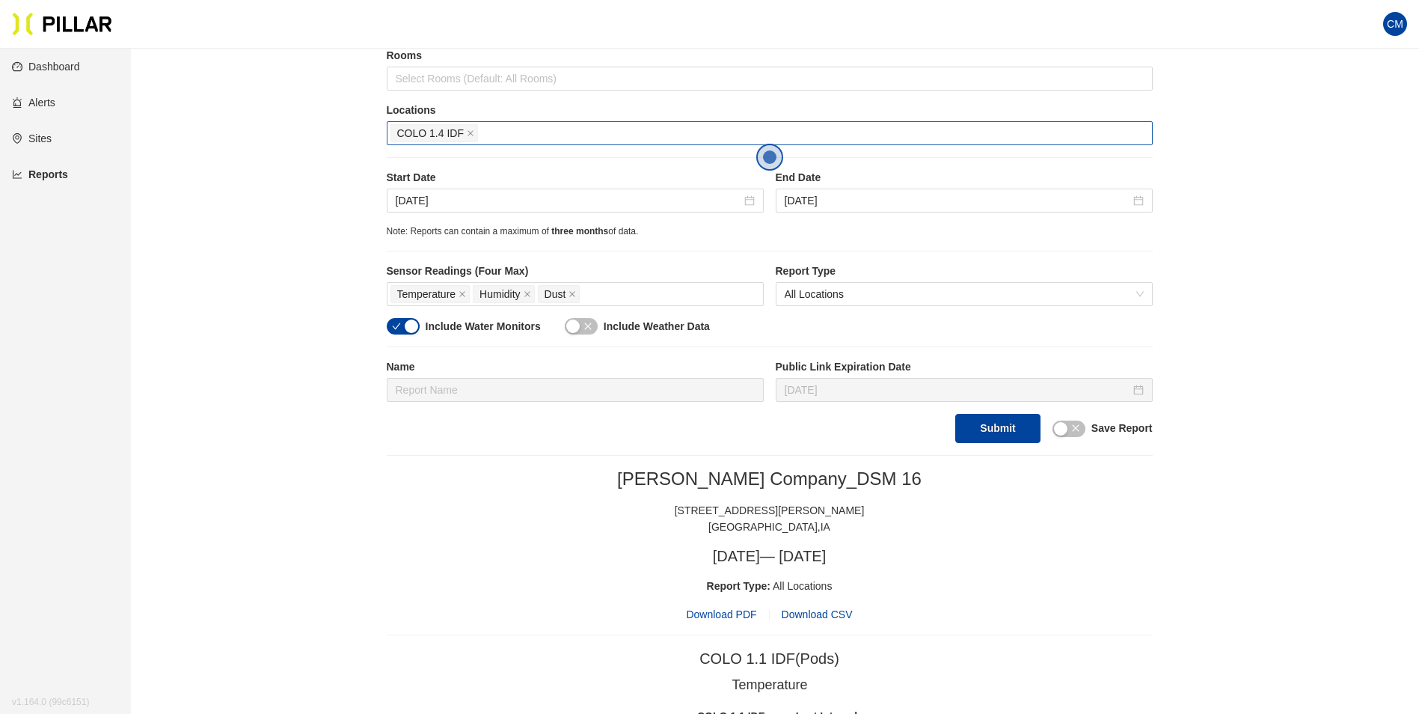
click at [466, 133] on div "COLO 1.4 IDF" at bounding box center [770, 133] width 759 height 21
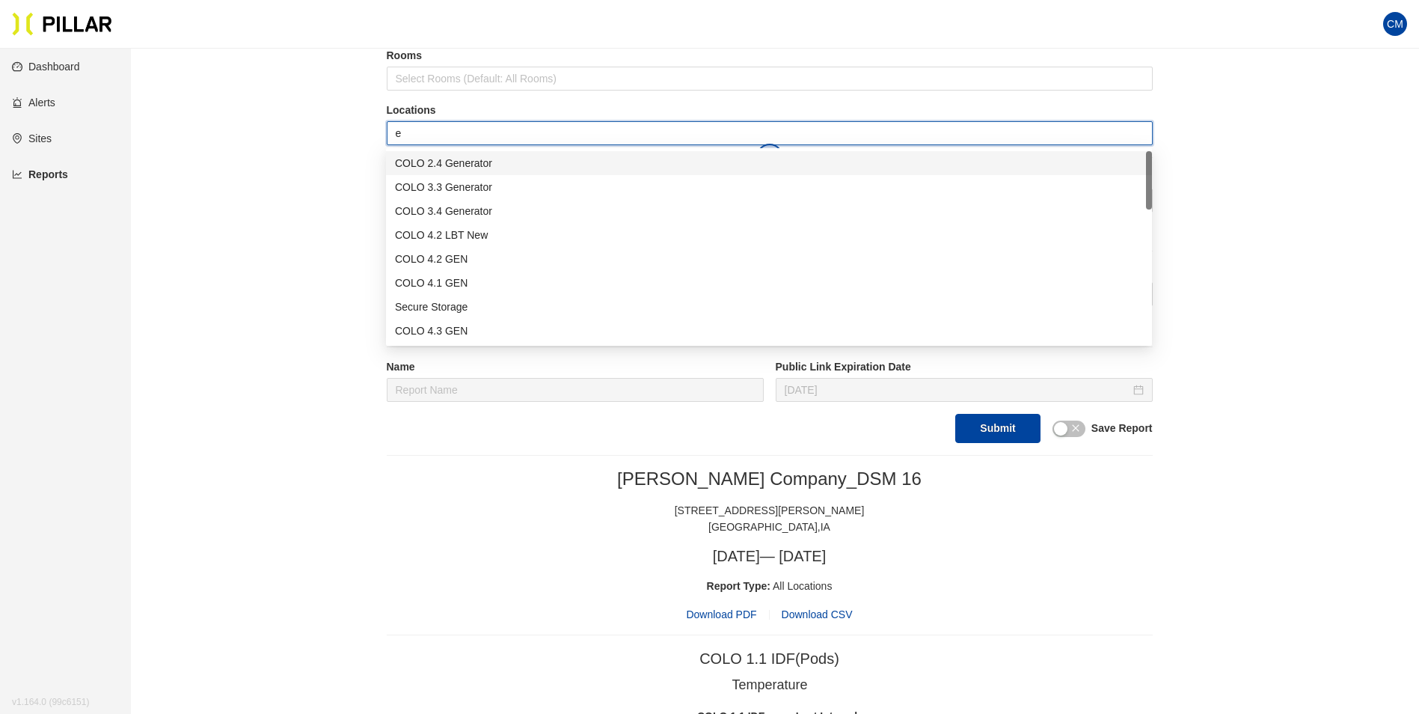
type input "er"
click at [439, 254] on div "Admin ER1" at bounding box center [769, 259] width 748 height 16
type input "er"
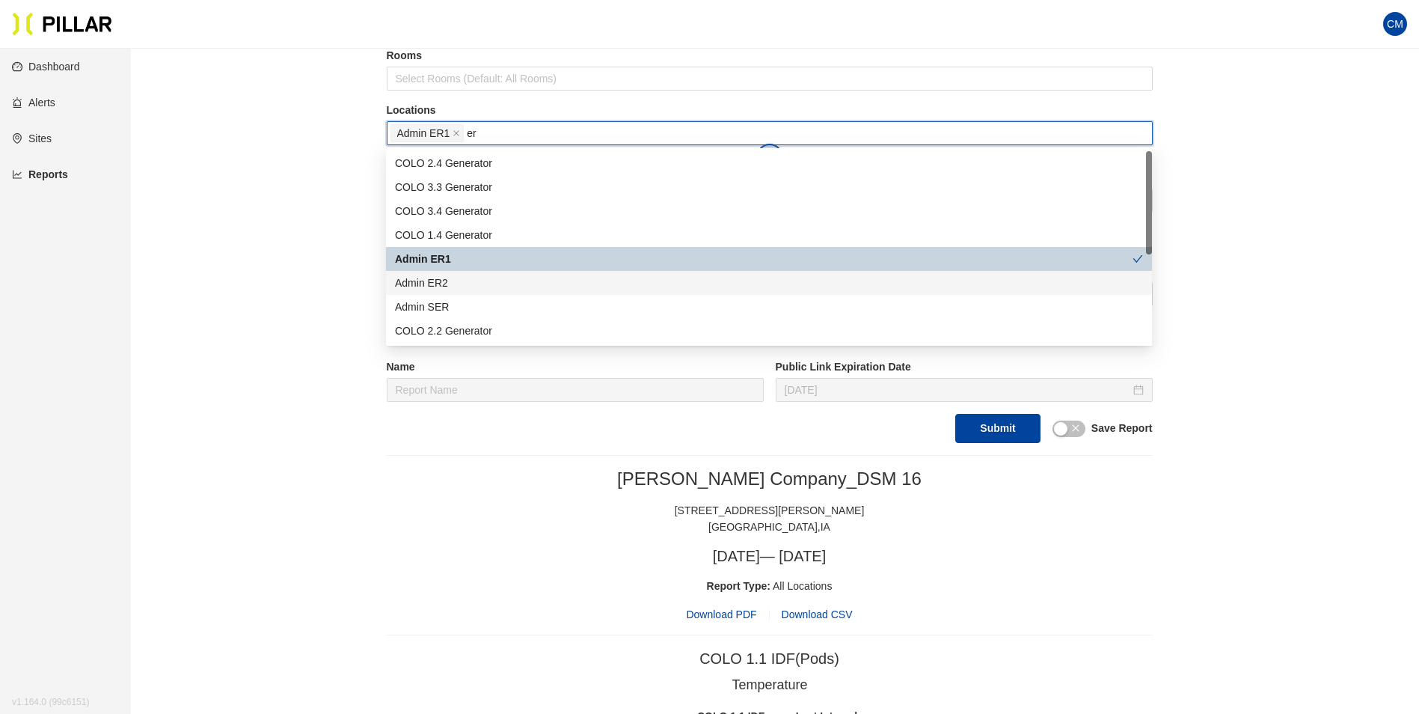
click at [452, 277] on div "Admin ER2" at bounding box center [769, 283] width 748 height 16
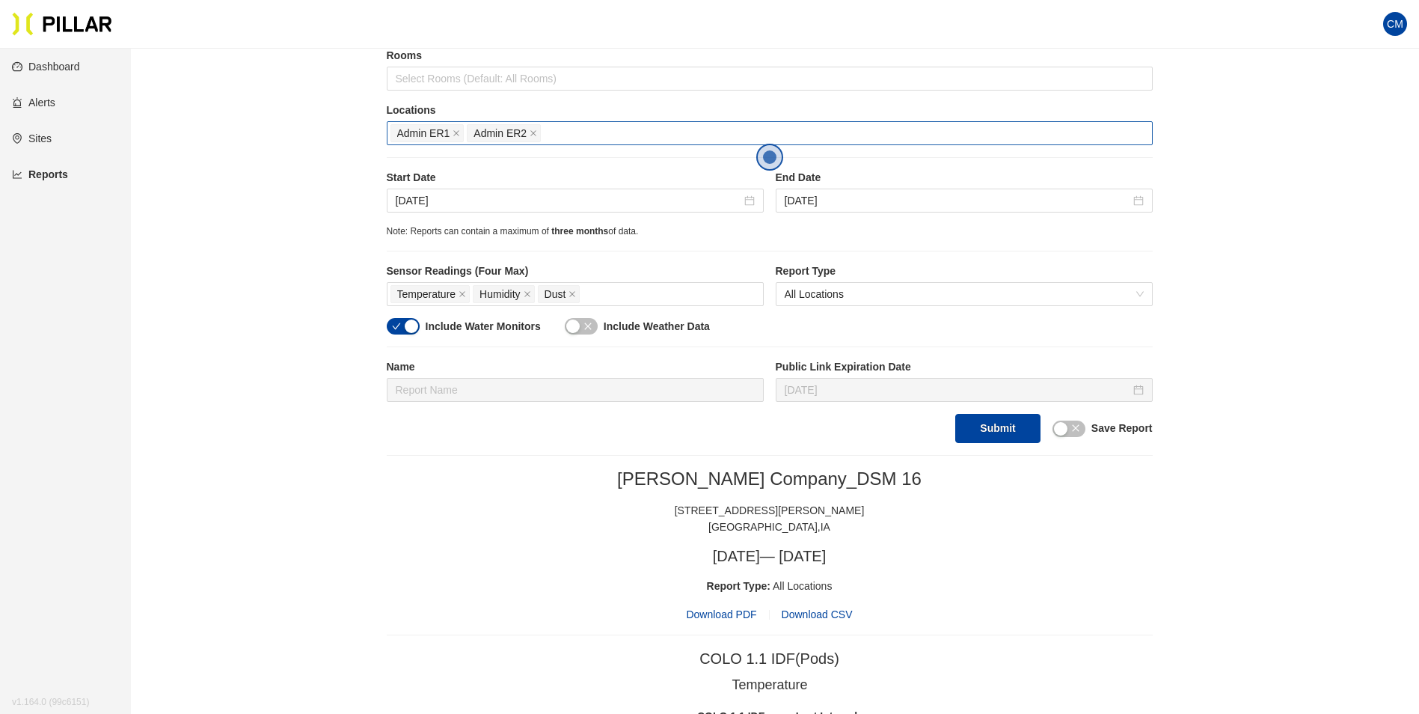
click at [995, 436] on button "Submit" at bounding box center [998, 428] width 85 height 29
click at [737, 617] on span "Download PDF" at bounding box center [721, 614] width 70 height 16
click at [457, 138] on span "close" at bounding box center [456, 133] width 7 height 9
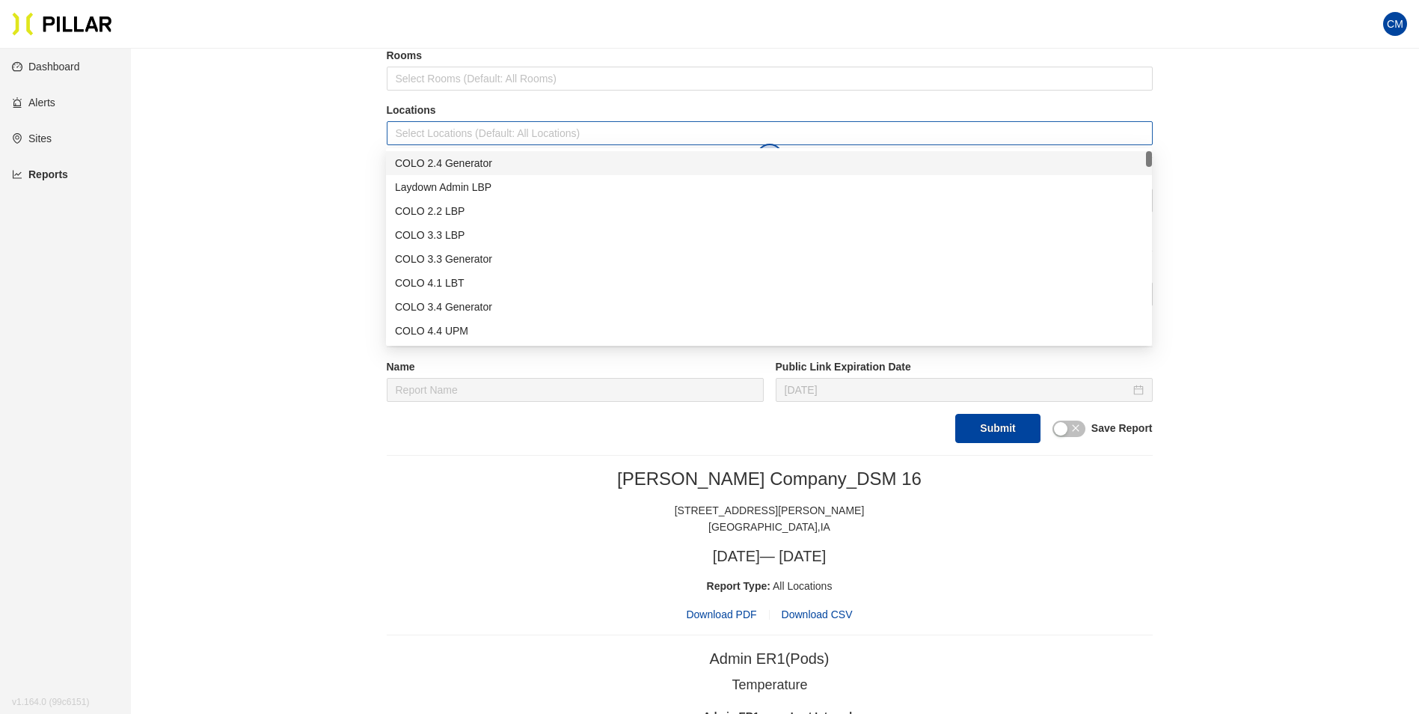
click at [457, 138] on div at bounding box center [770, 133] width 759 height 21
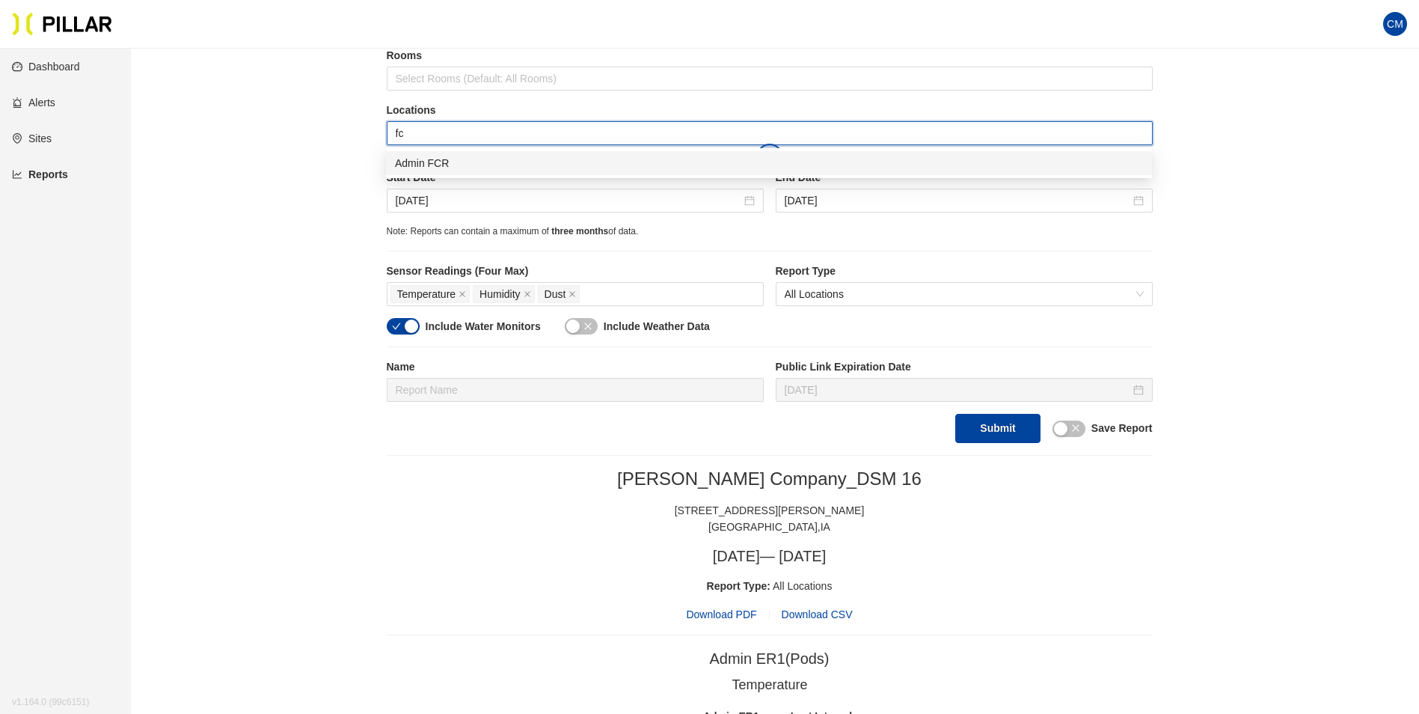
type input "fcr"
click at [455, 162] on div "Admin FCR" at bounding box center [769, 163] width 748 height 16
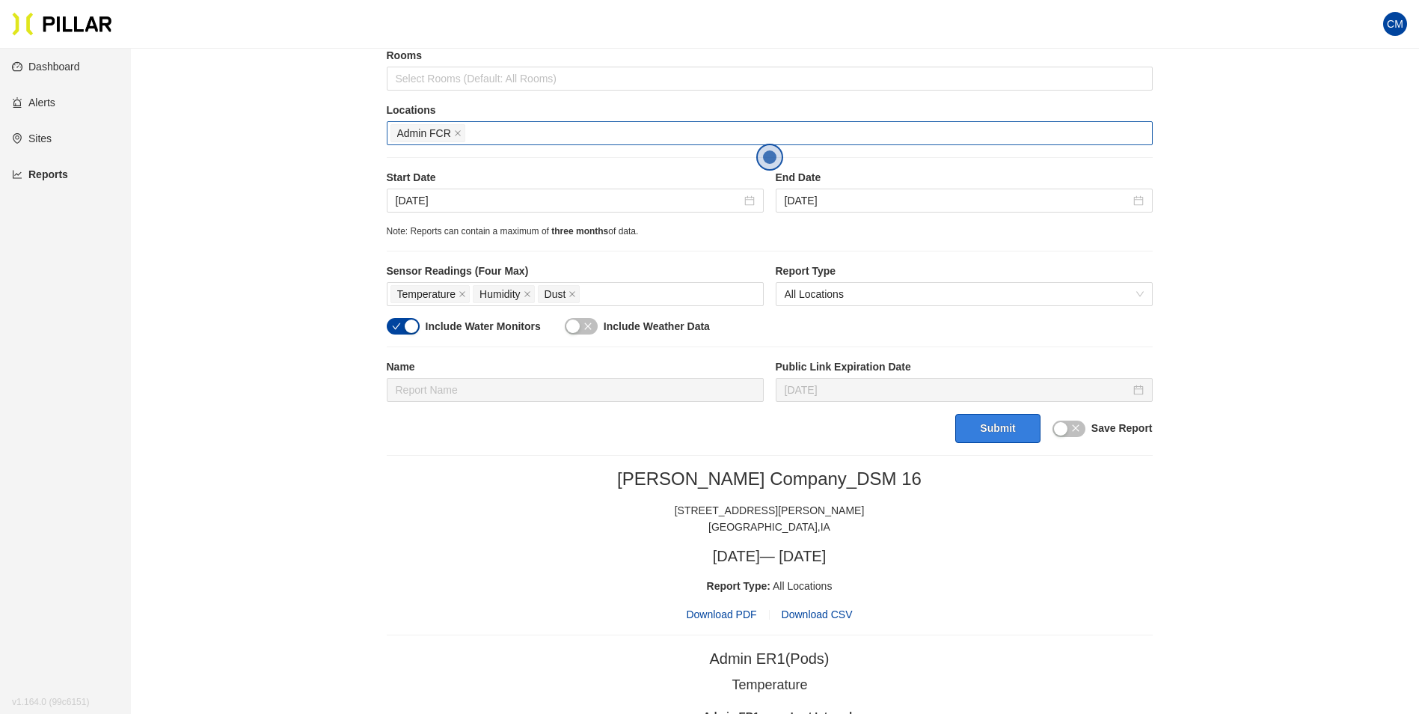
click at [1027, 425] on button "Submit" at bounding box center [998, 428] width 85 height 29
click at [704, 620] on span "Download PDF" at bounding box center [721, 614] width 70 height 16
click at [961, 237] on div "Note: Reports can contain a maximum of three months of data." at bounding box center [770, 231] width 766 height 14
click at [459, 133] on icon "close" at bounding box center [457, 132] width 7 height 7
click at [459, 133] on div at bounding box center [770, 133] width 759 height 21
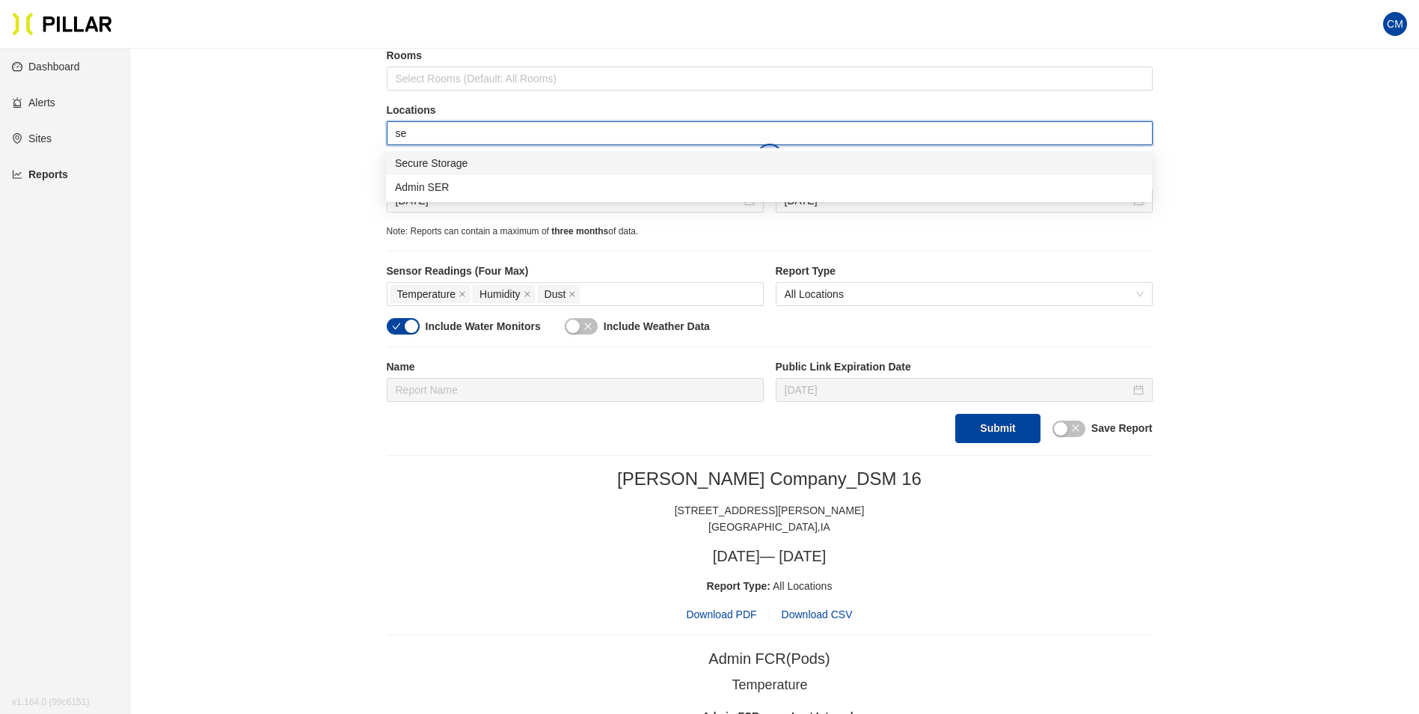
type input "sec"
click at [457, 171] on div "Secure Storage" at bounding box center [769, 163] width 766 height 24
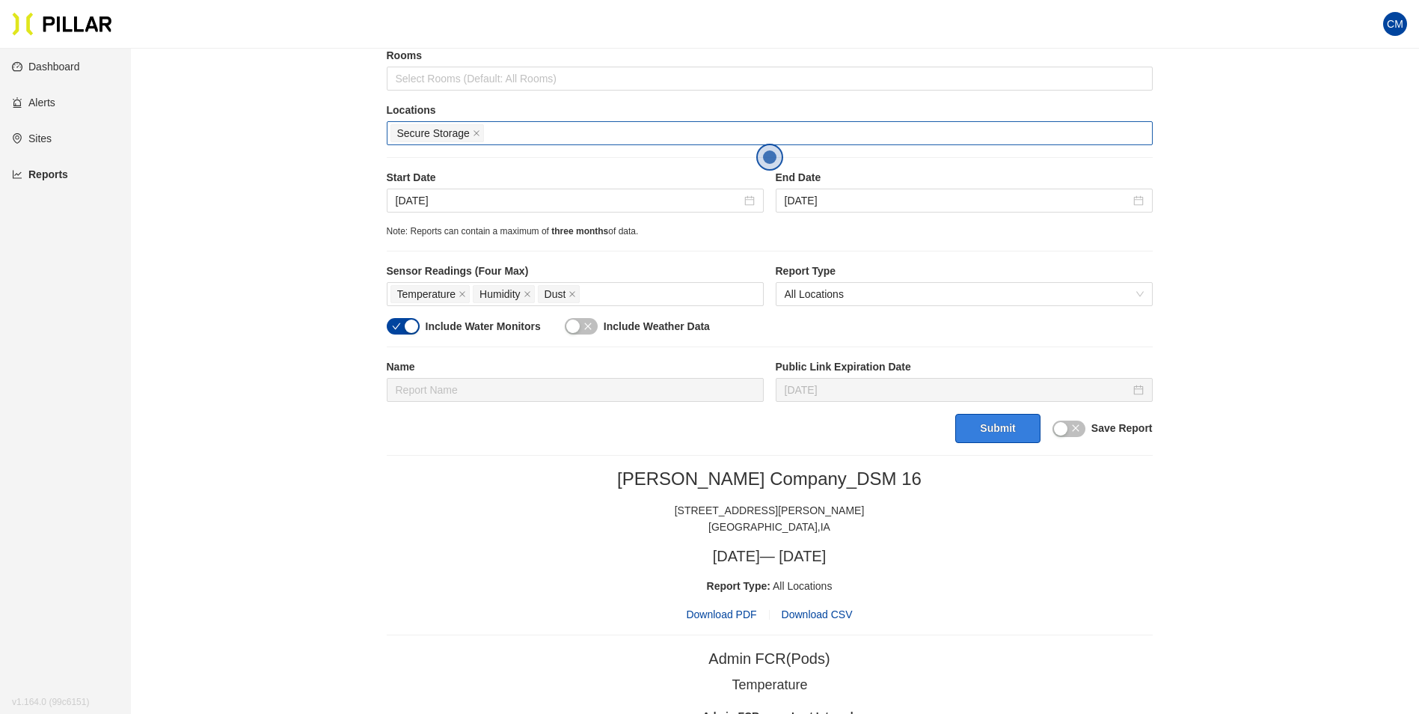
click at [978, 442] on button "Submit" at bounding box center [998, 428] width 85 height 29
click at [728, 617] on span "Download PDF" at bounding box center [721, 614] width 70 height 16
click at [476, 131] on icon "close" at bounding box center [476, 132] width 7 height 7
click at [476, 131] on div at bounding box center [770, 133] width 759 height 21
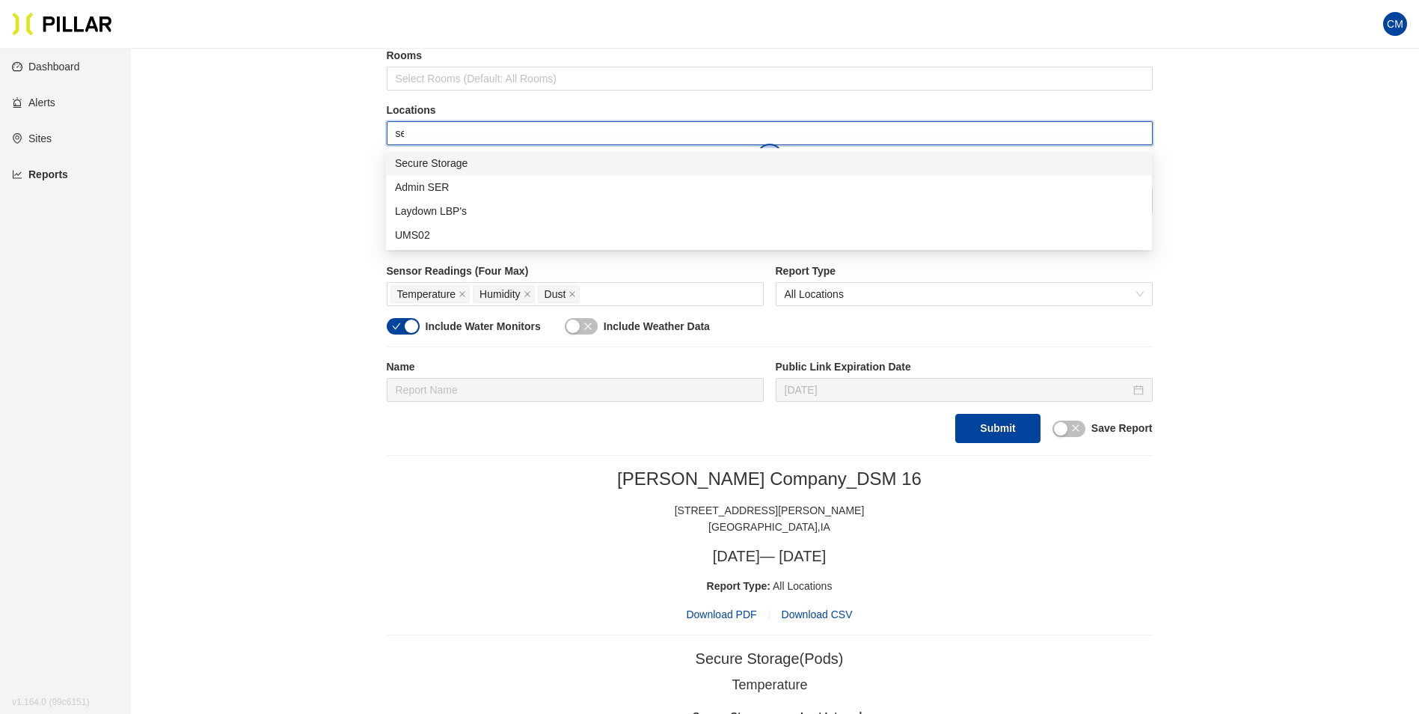
type input "ser"
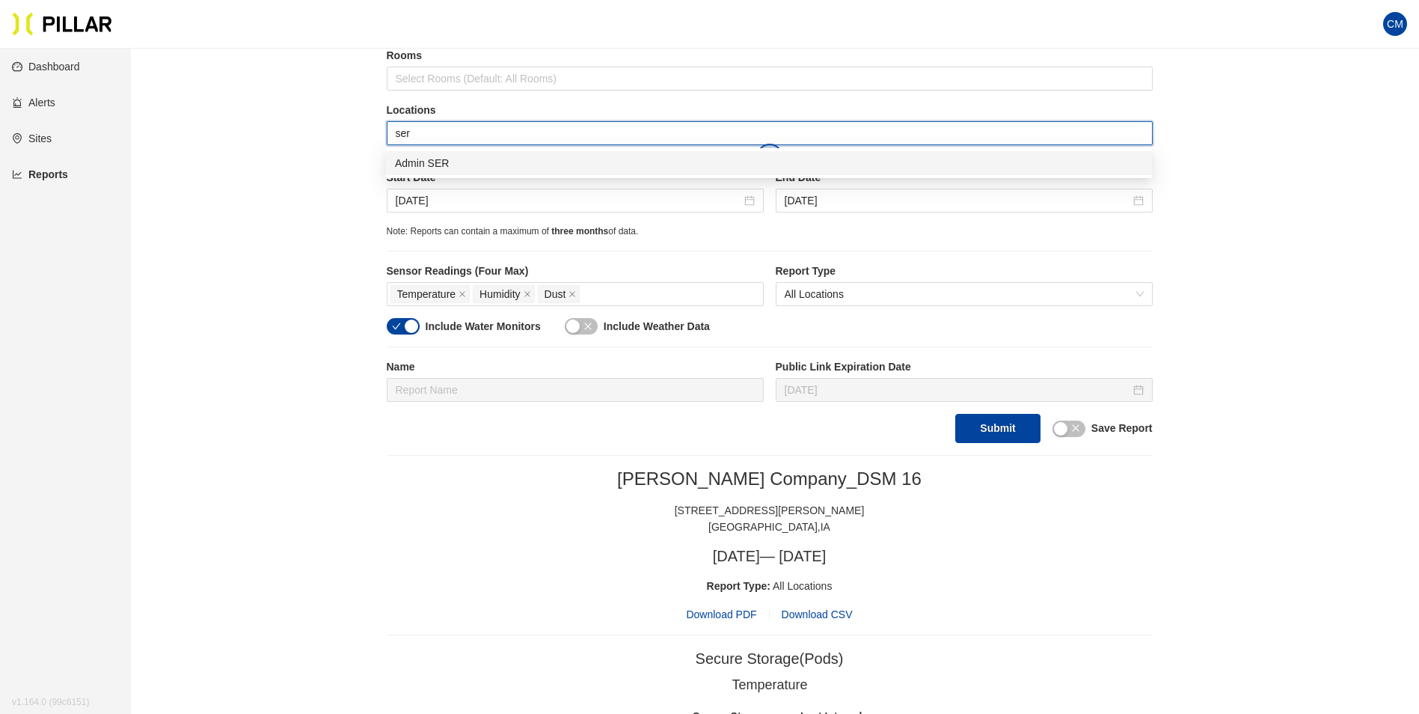
click at [493, 169] on div "Admin SER" at bounding box center [769, 163] width 748 height 16
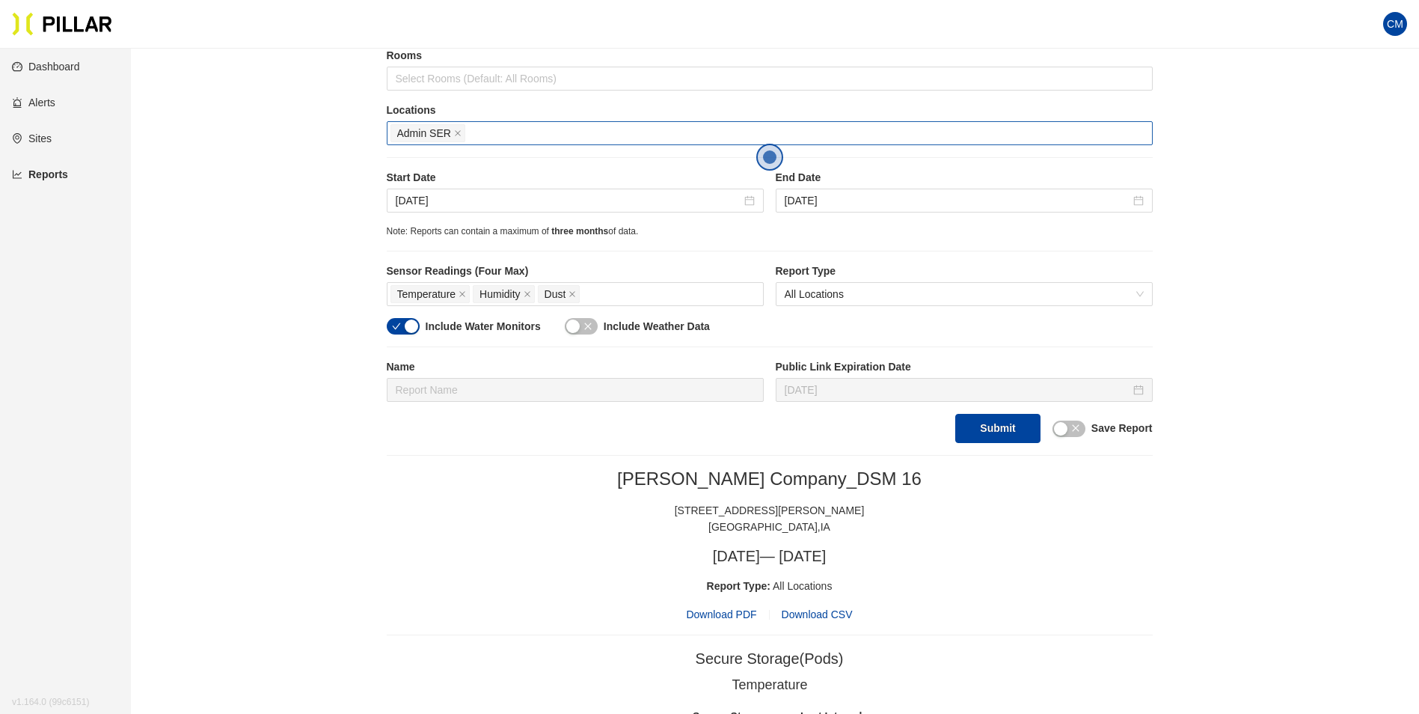
click at [1003, 427] on button "Submit" at bounding box center [998, 428] width 85 height 29
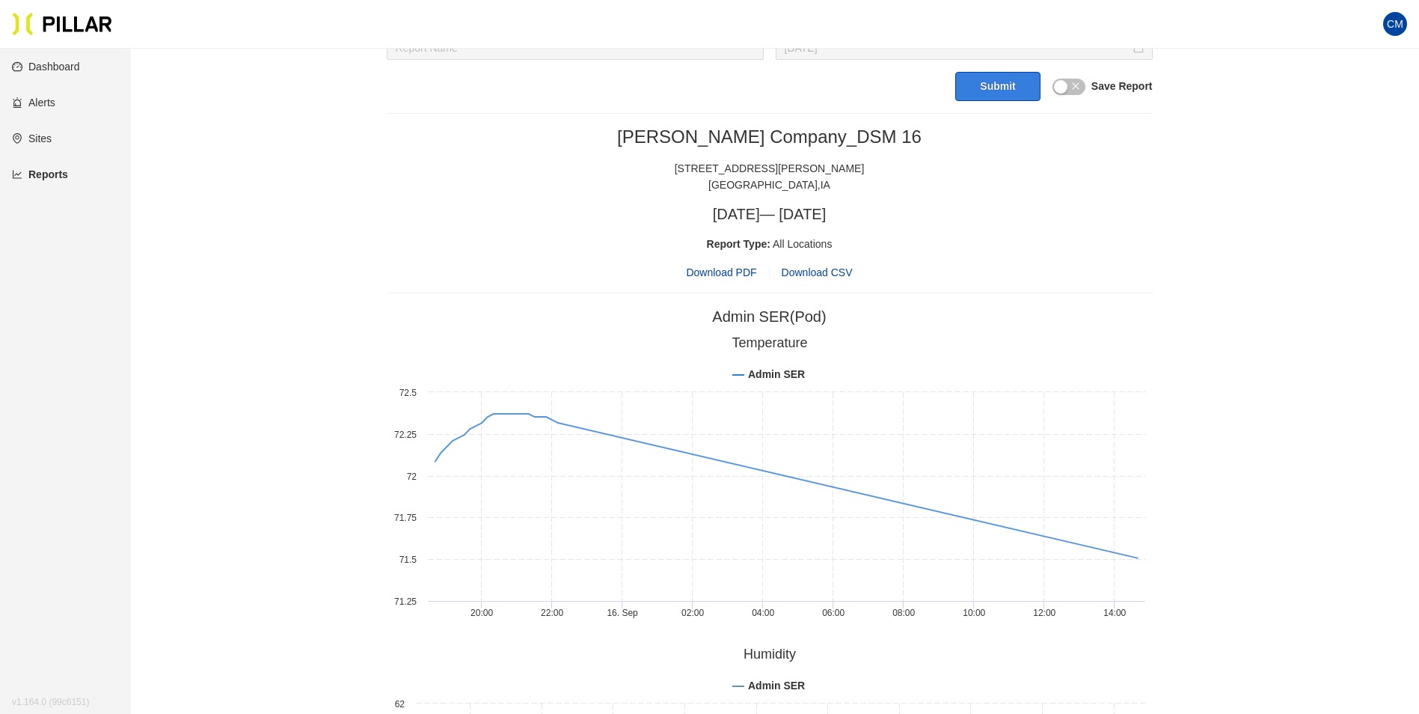
scroll to position [267, 0]
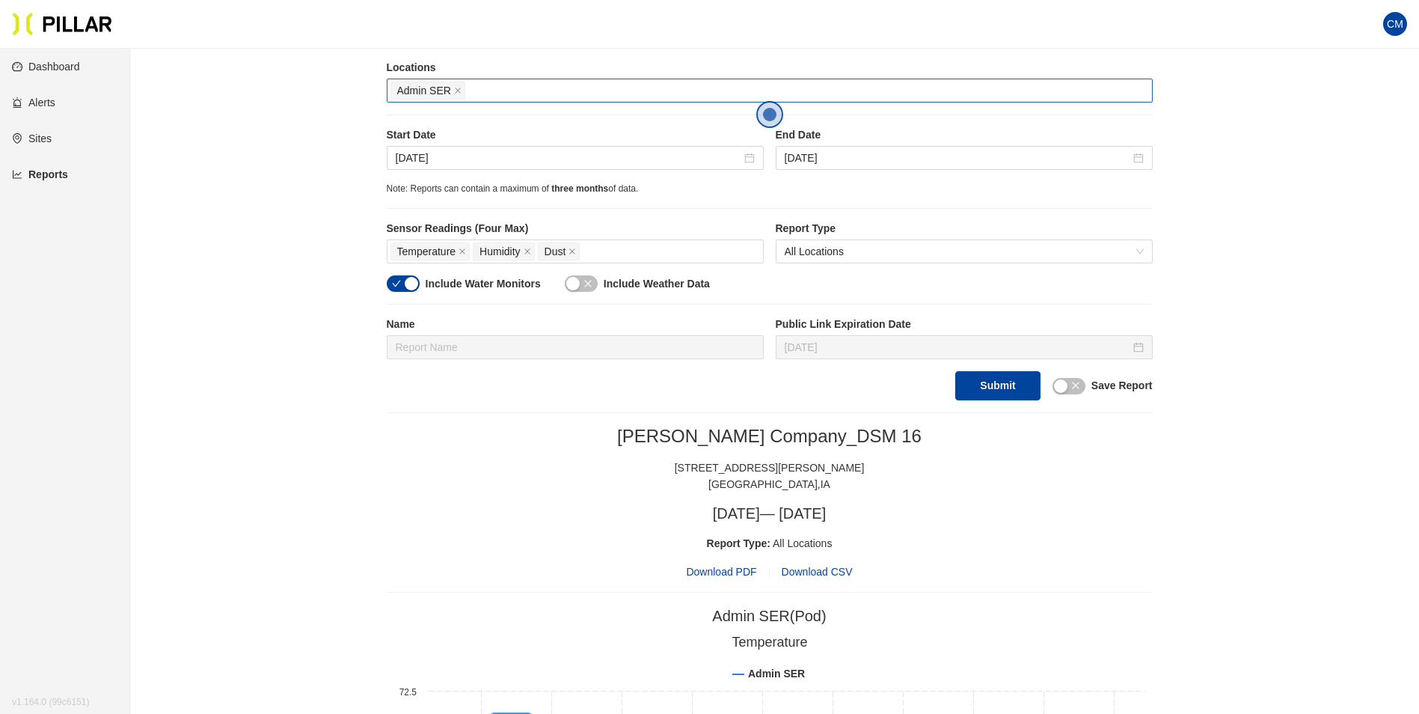
click at [733, 570] on span "Download PDF" at bounding box center [721, 571] width 70 height 16
click at [434, 165] on input "[DATE]" at bounding box center [569, 158] width 346 height 16
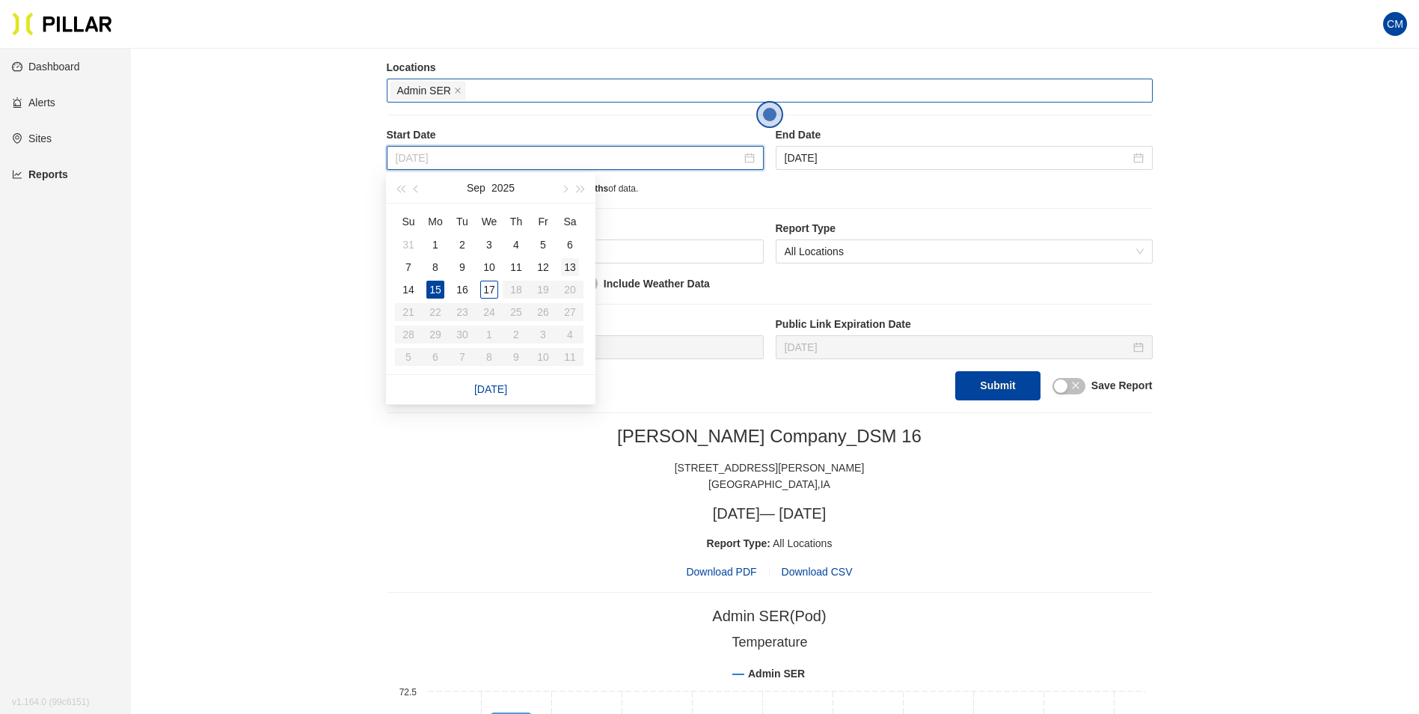
type input "[DATE]"
click at [569, 270] on div "13" at bounding box center [570, 267] width 18 height 18
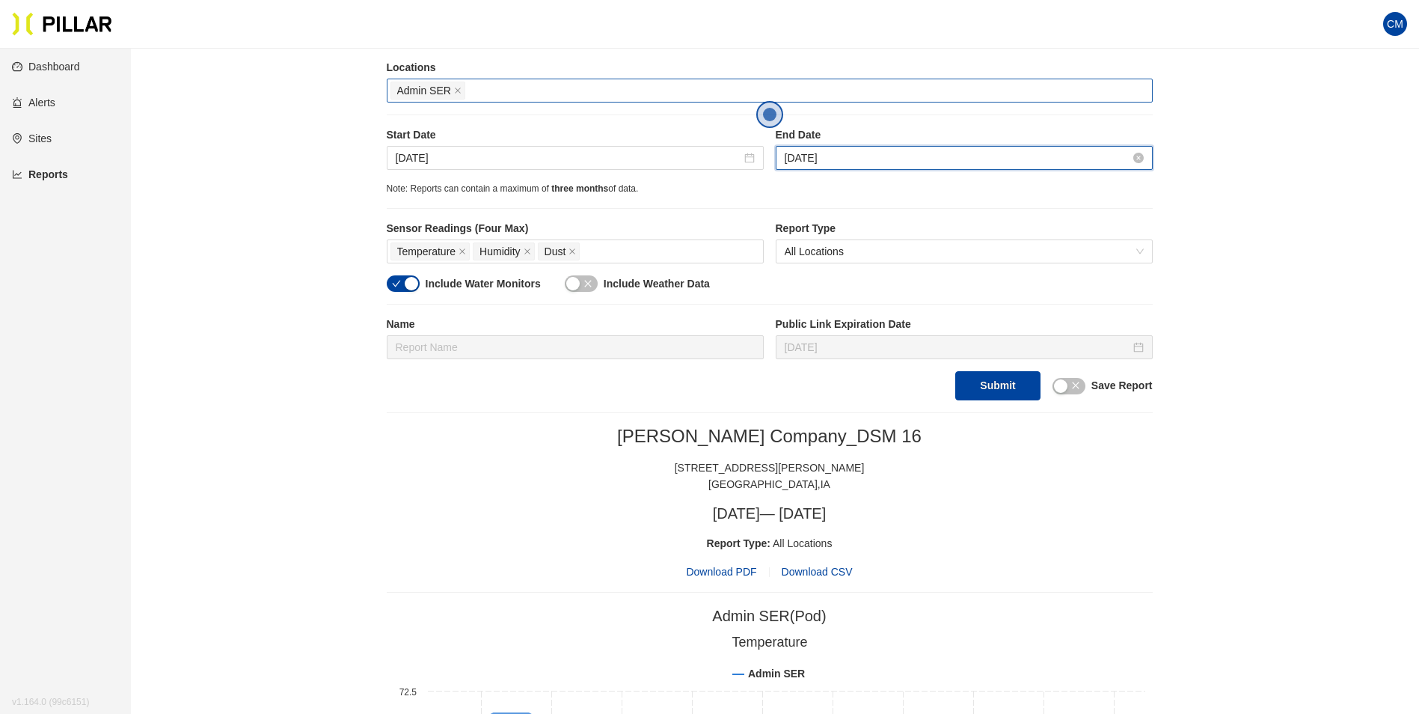
click at [834, 162] on input "[DATE]" at bounding box center [958, 158] width 346 height 16
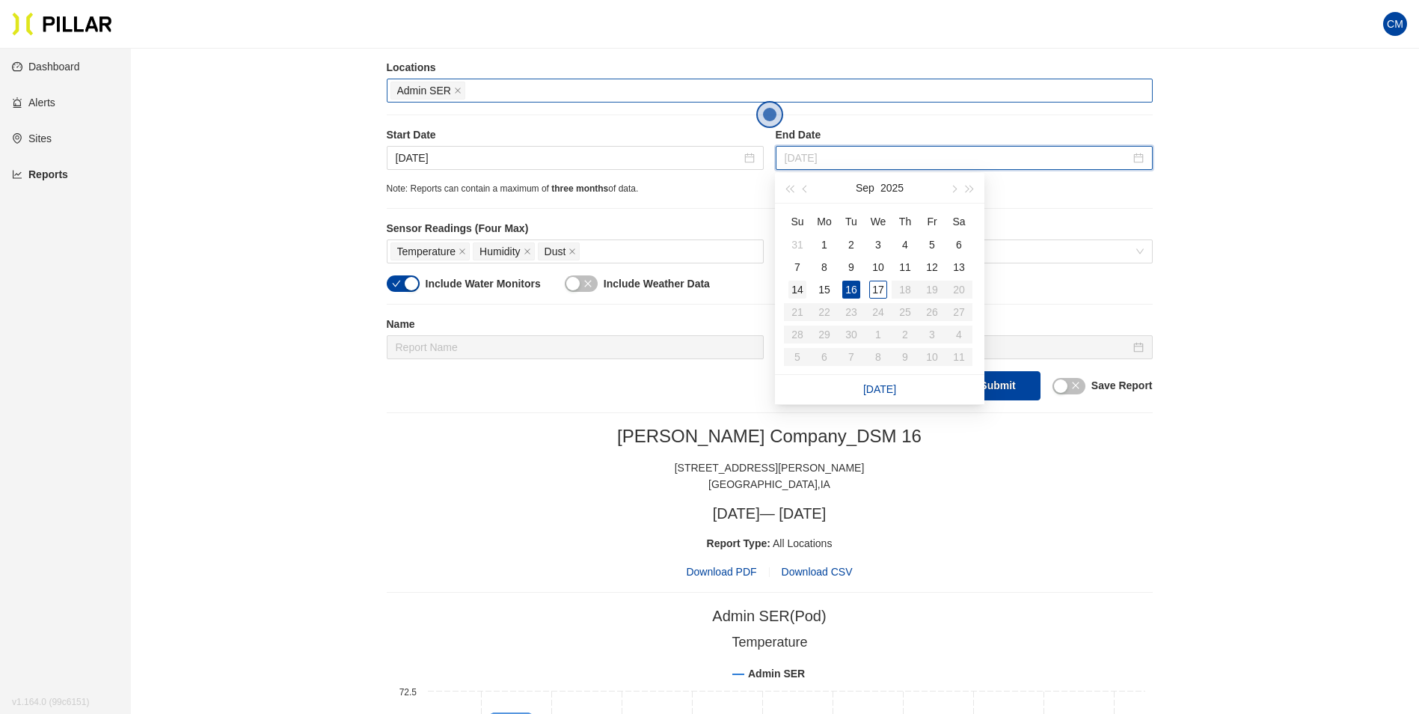
type input "[DATE]"
click at [804, 283] on div "14" at bounding box center [798, 290] width 18 height 18
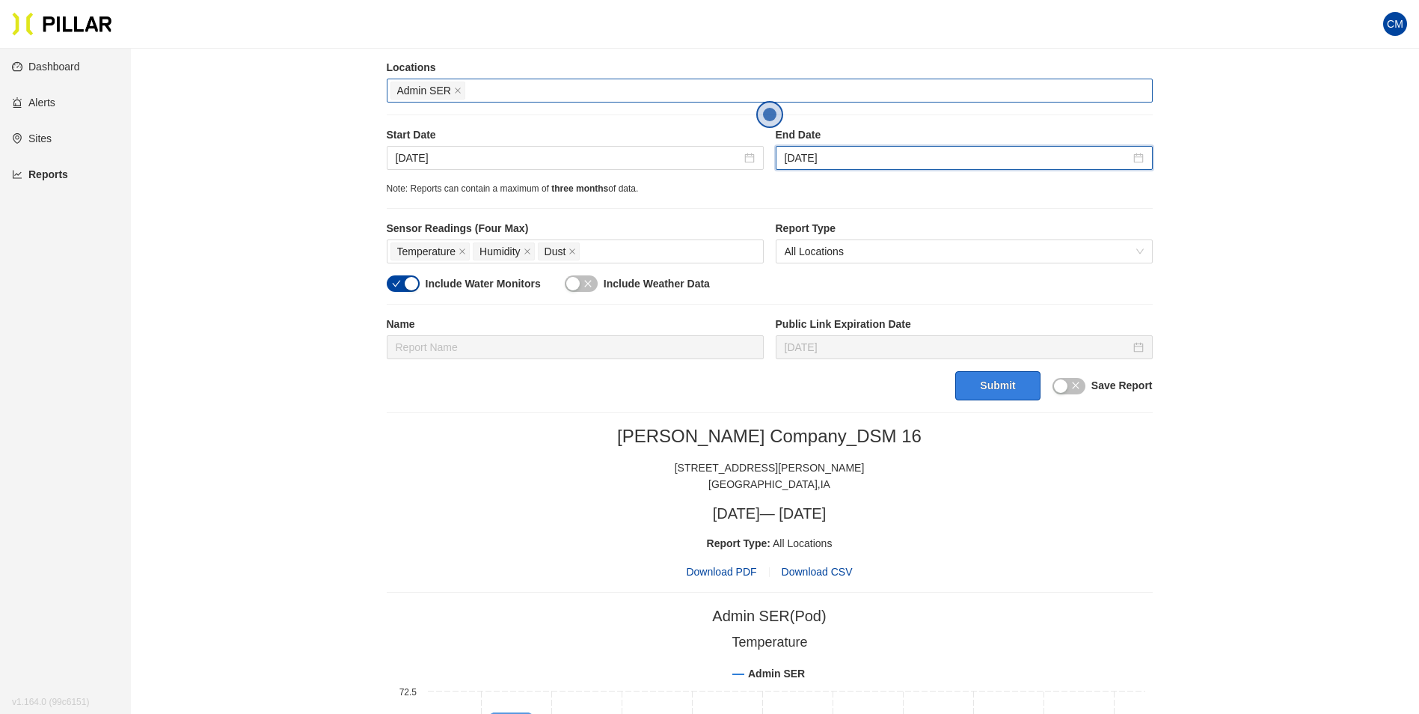
click at [1001, 377] on button "Submit" at bounding box center [998, 385] width 85 height 29
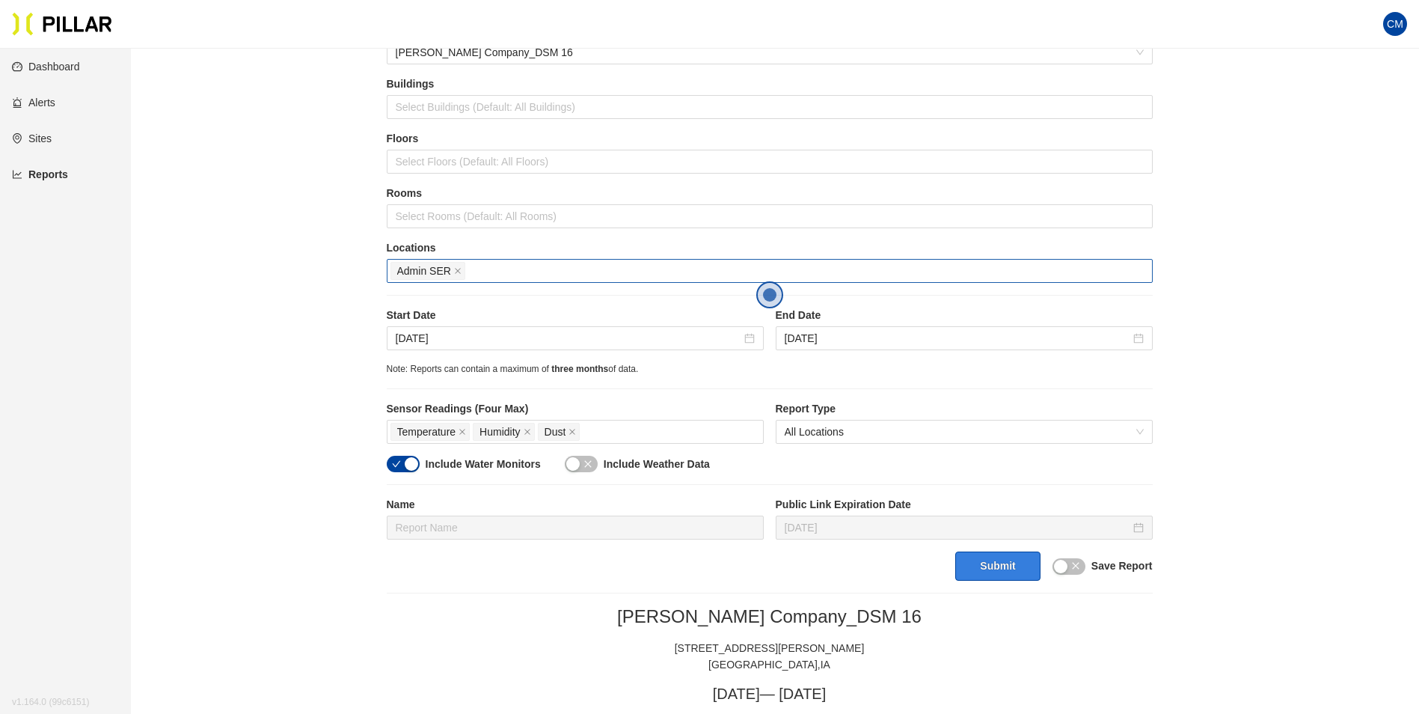
scroll to position [45, 0]
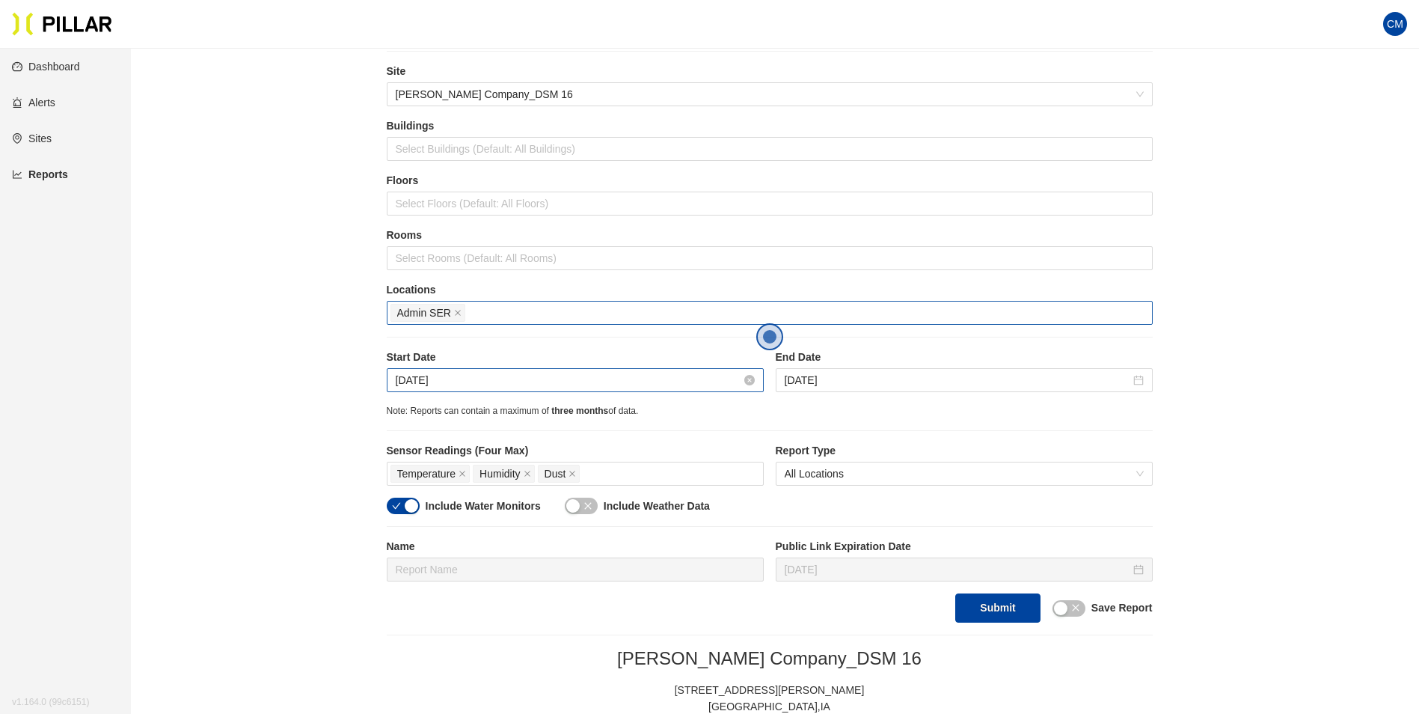
click at [407, 374] on input "[DATE]" at bounding box center [569, 380] width 346 height 16
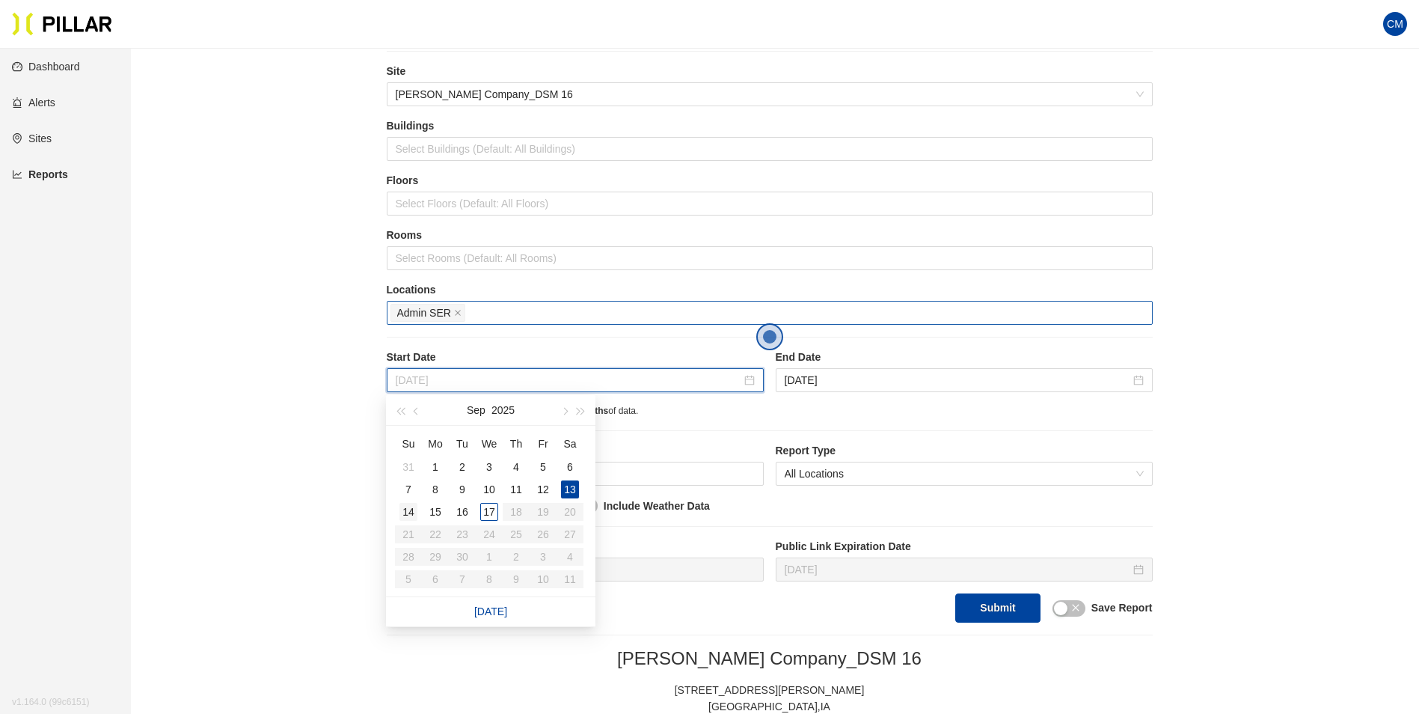
type input "[DATE]"
click at [412, 513] on div "14" at bounding box center [409, 512] width 18 height 18
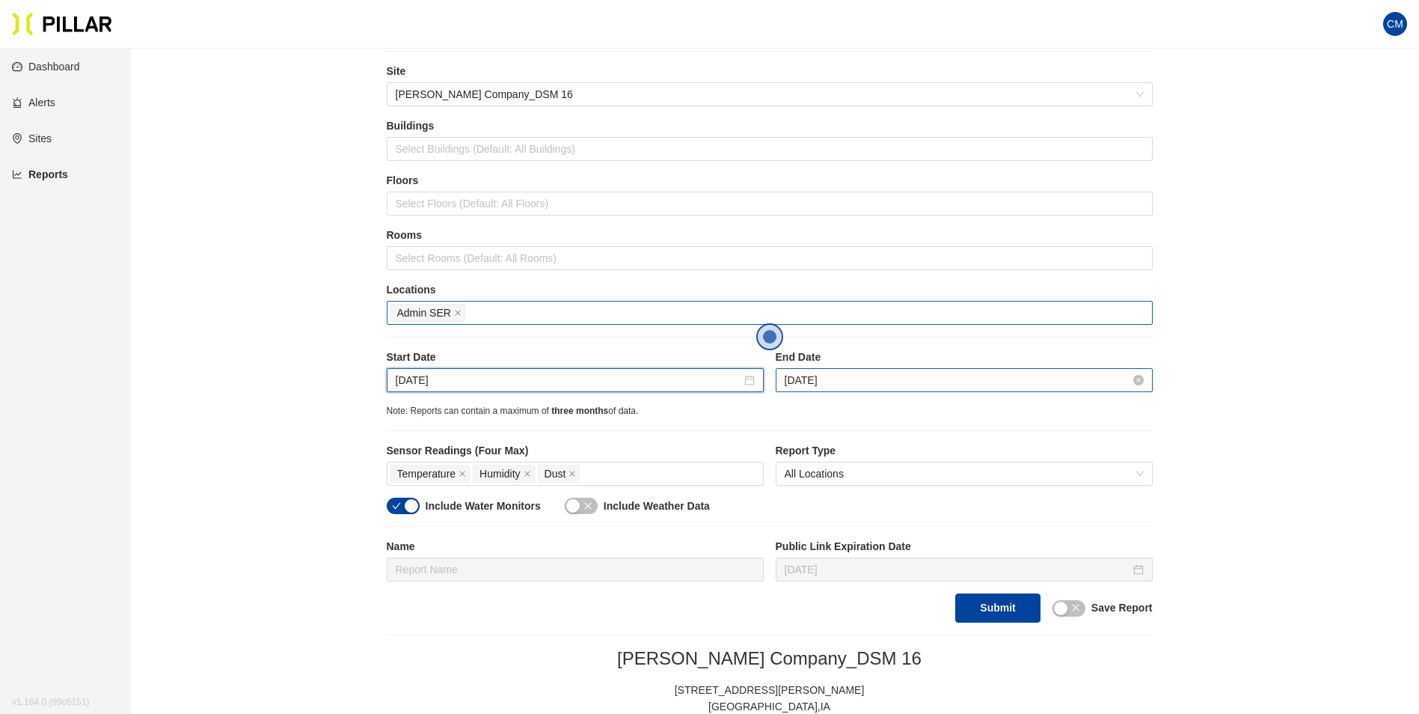
click at [819, 379] on input "[DATE]" at bounding box center [958, 380] width 346 height 16
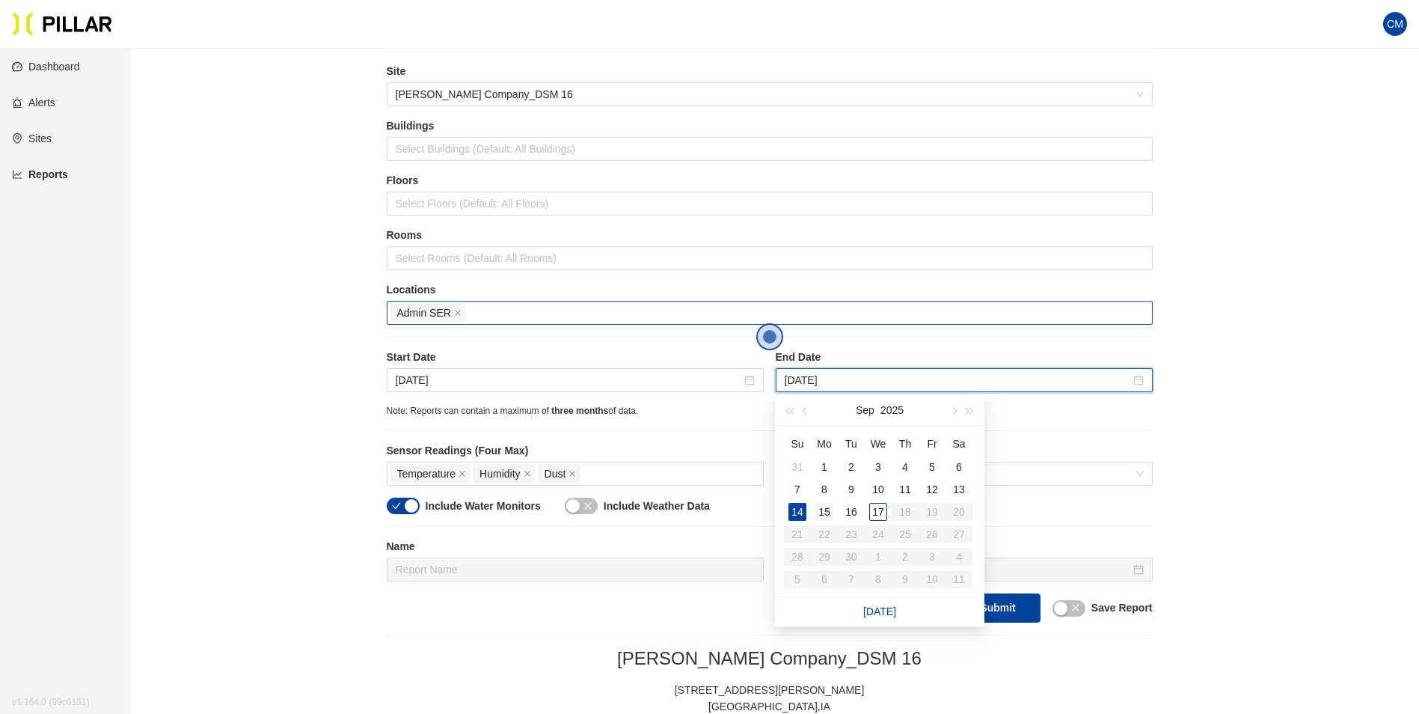
type input "[DATE]"
click at [831, 510] on div "15" at bounding box center [825, 512] width 18 height 18
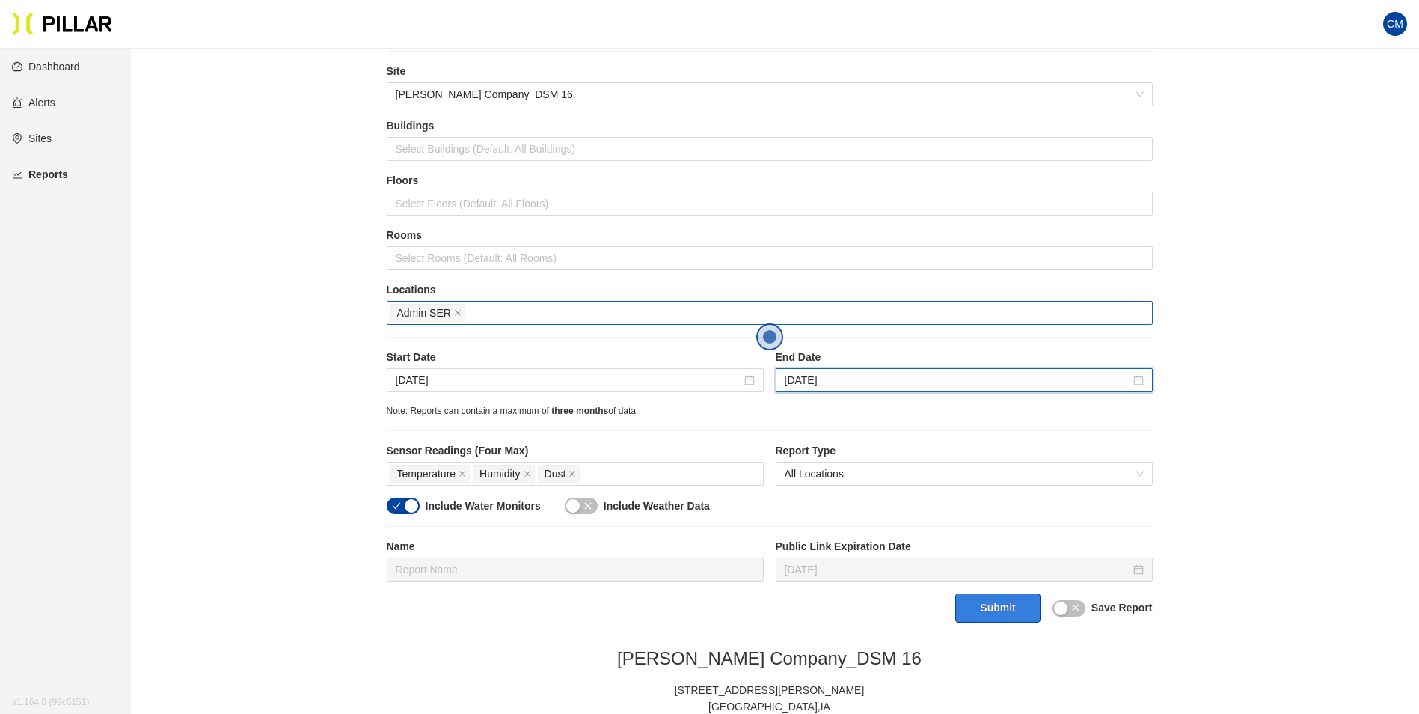
click at [981, 609] on button "Submit" at bounding box center [998, 607] width 85 height 29
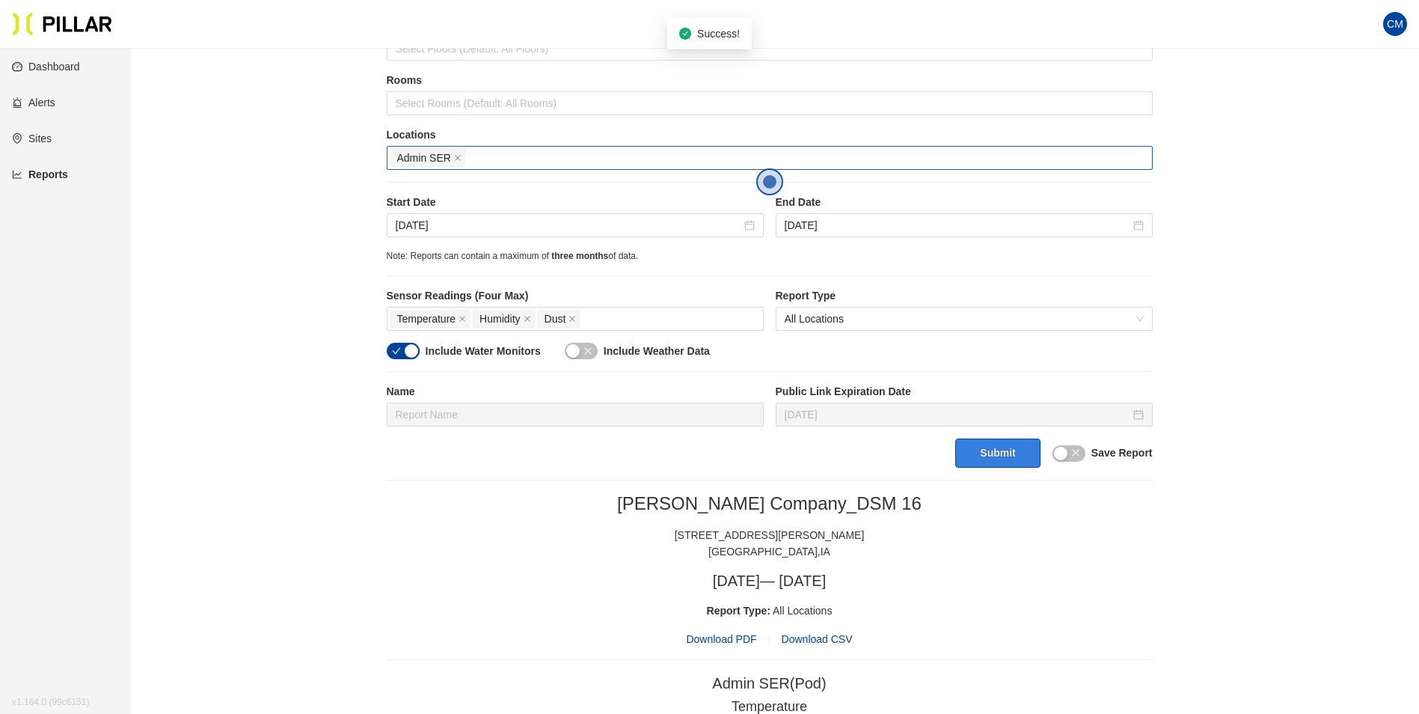
scroll to position [0, 0]
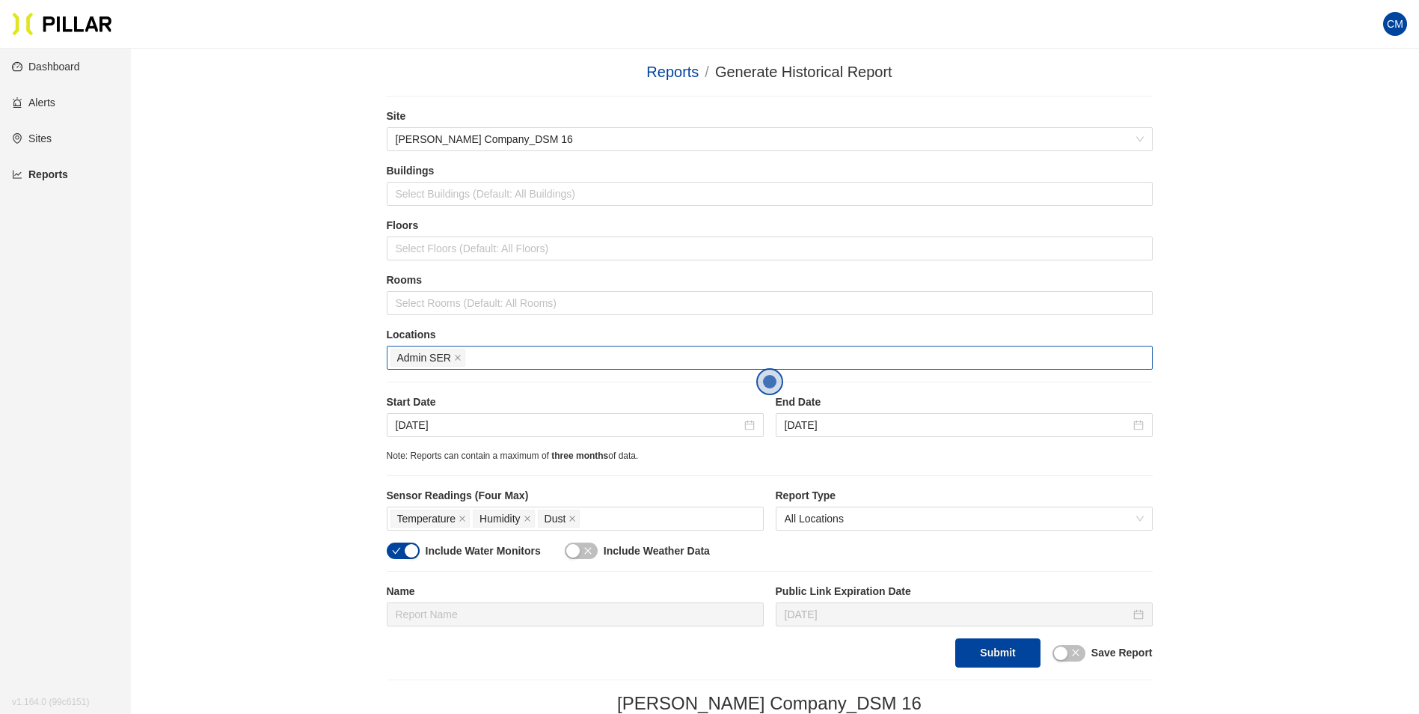
click at [1202, 402] on div "Reports / Generate Historical Report / Site [PERSON_NAME] Company_DSM 16 Buildi…" at bounding box center [770, 629] width 1204 height 1137
click at [1102, 64] on div "Reports / Generate Historical Report /" at bounding box center [770, 72] width 766 height 23
